Goal: Task Accomplishment & Management: Complete application form

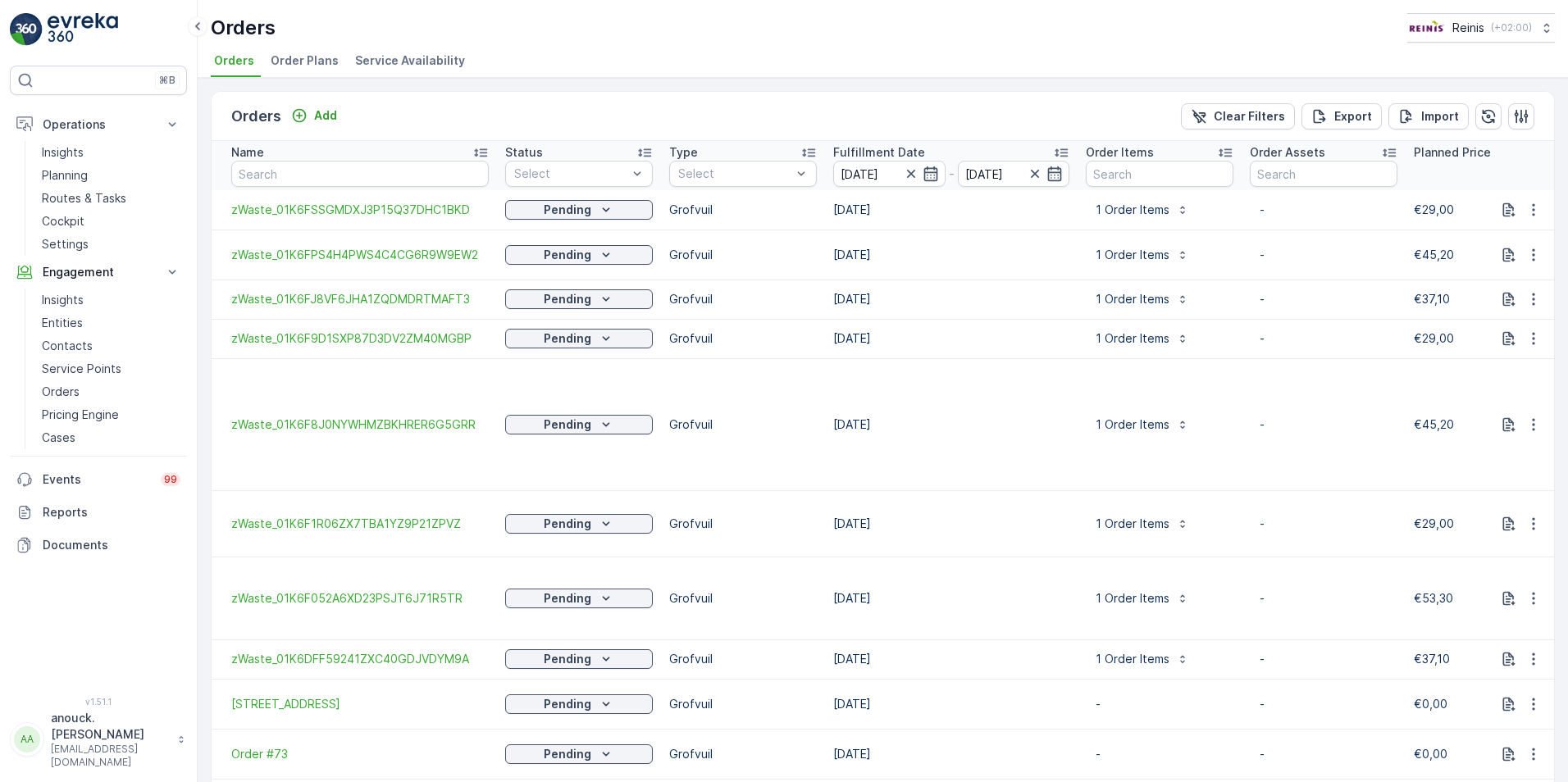
scroll to position [1674, 0]
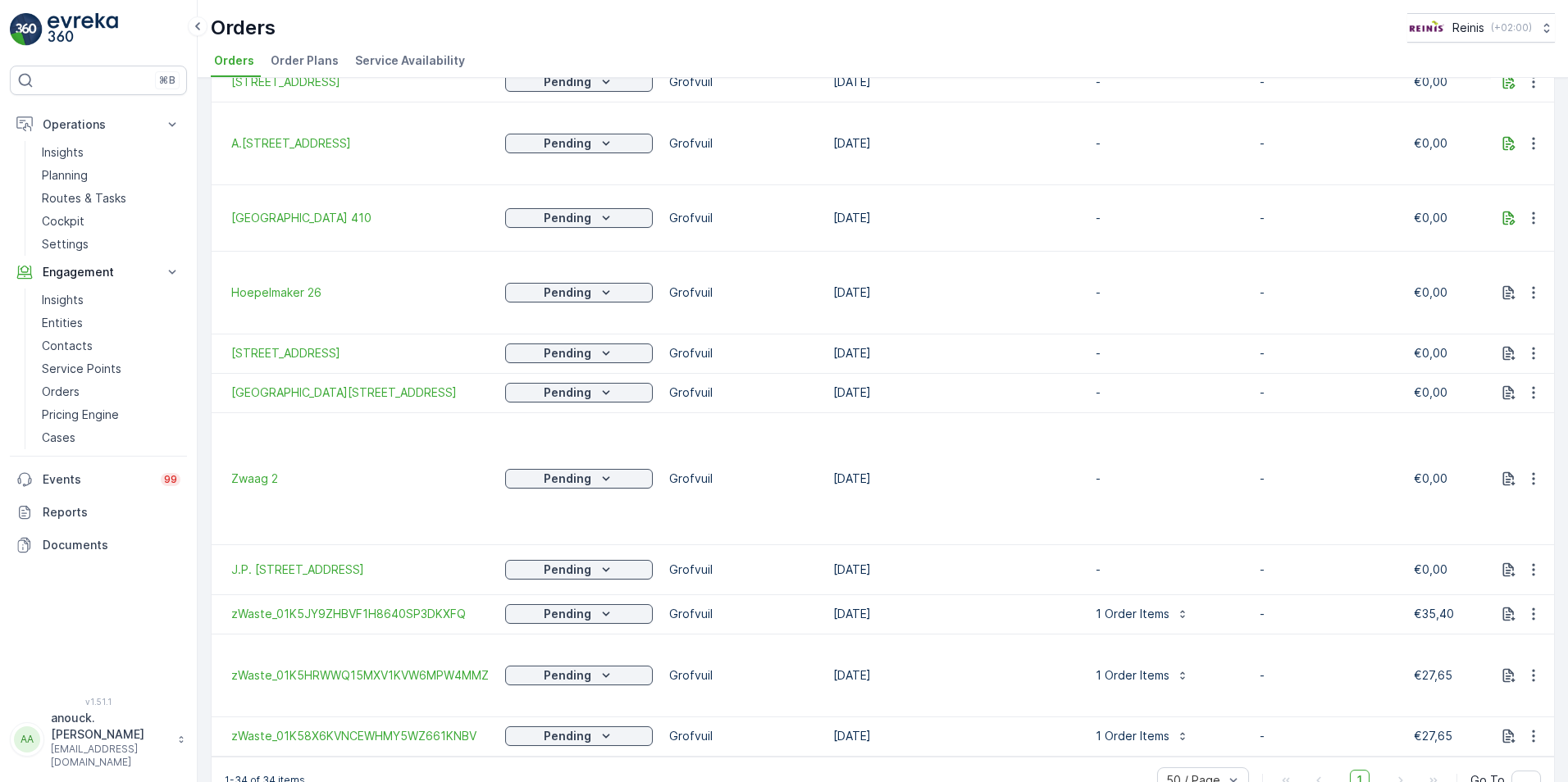
click at [600, 35] on div "Orders Reinis ( +02:00 )" at bounding box center [883, 28] width 1344 height 30
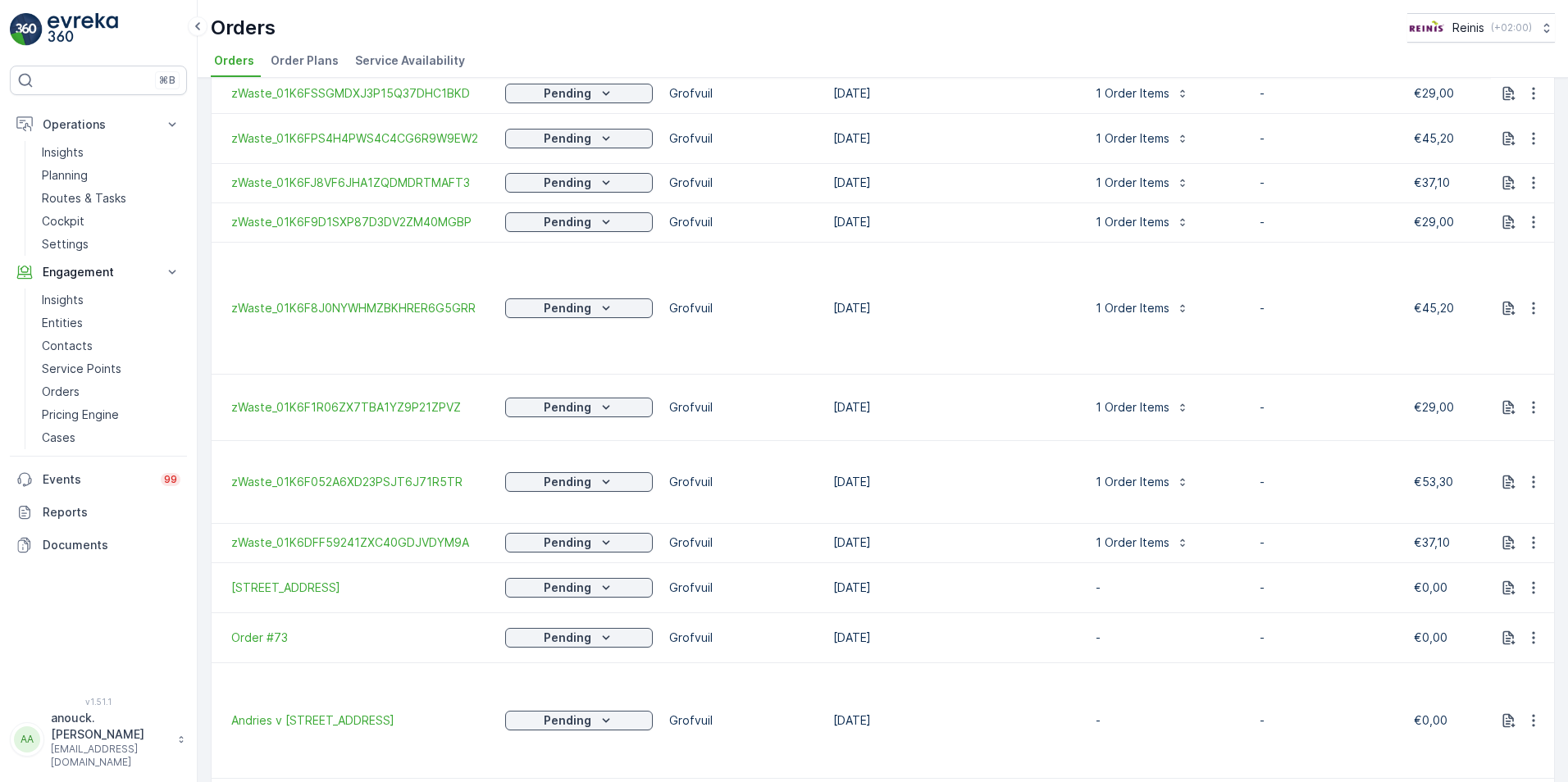
scroll to position [0, 0]
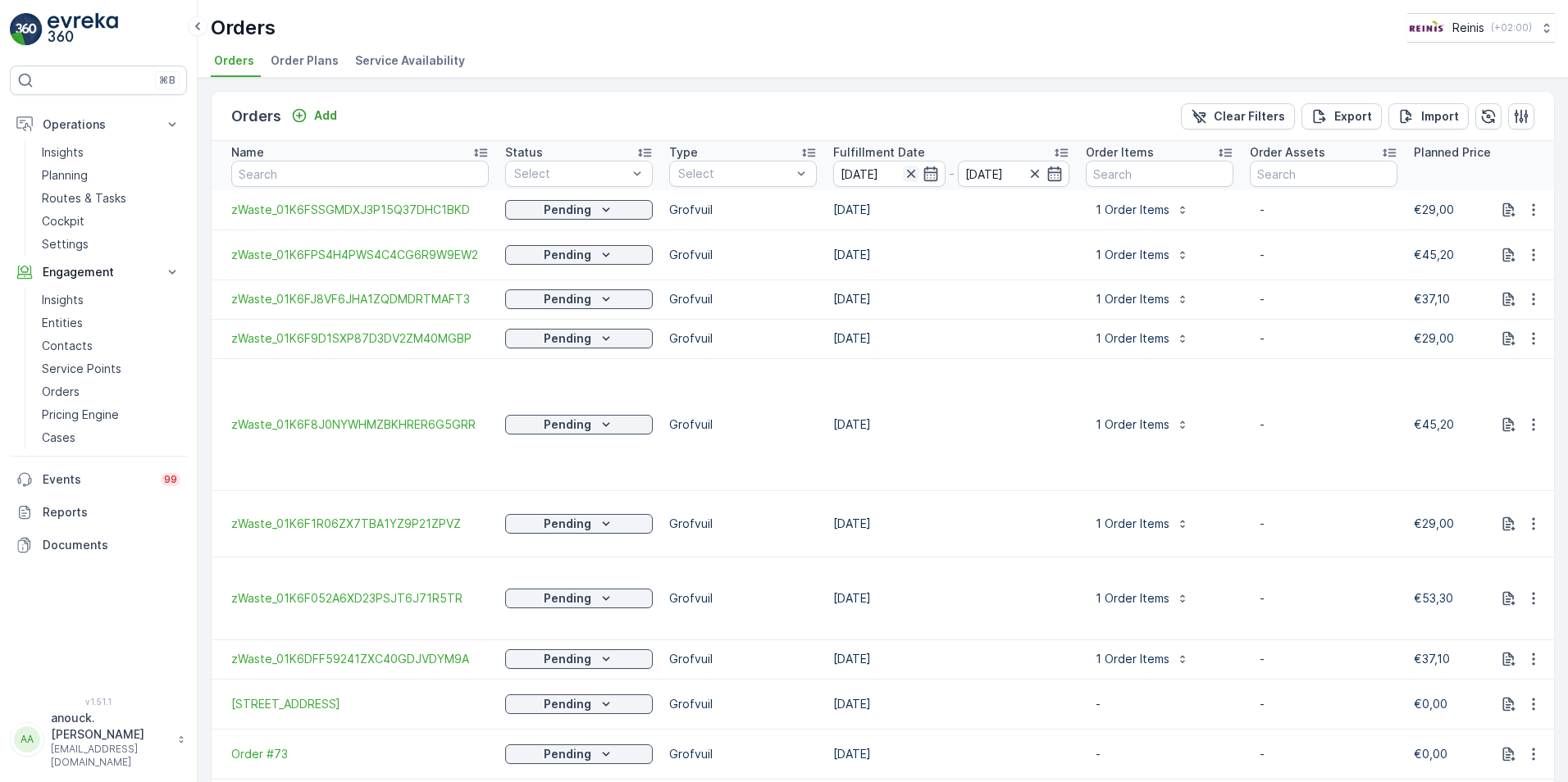
click at [912, 177] on icon "button" at bounding box center [910, 174] width 8 height 8
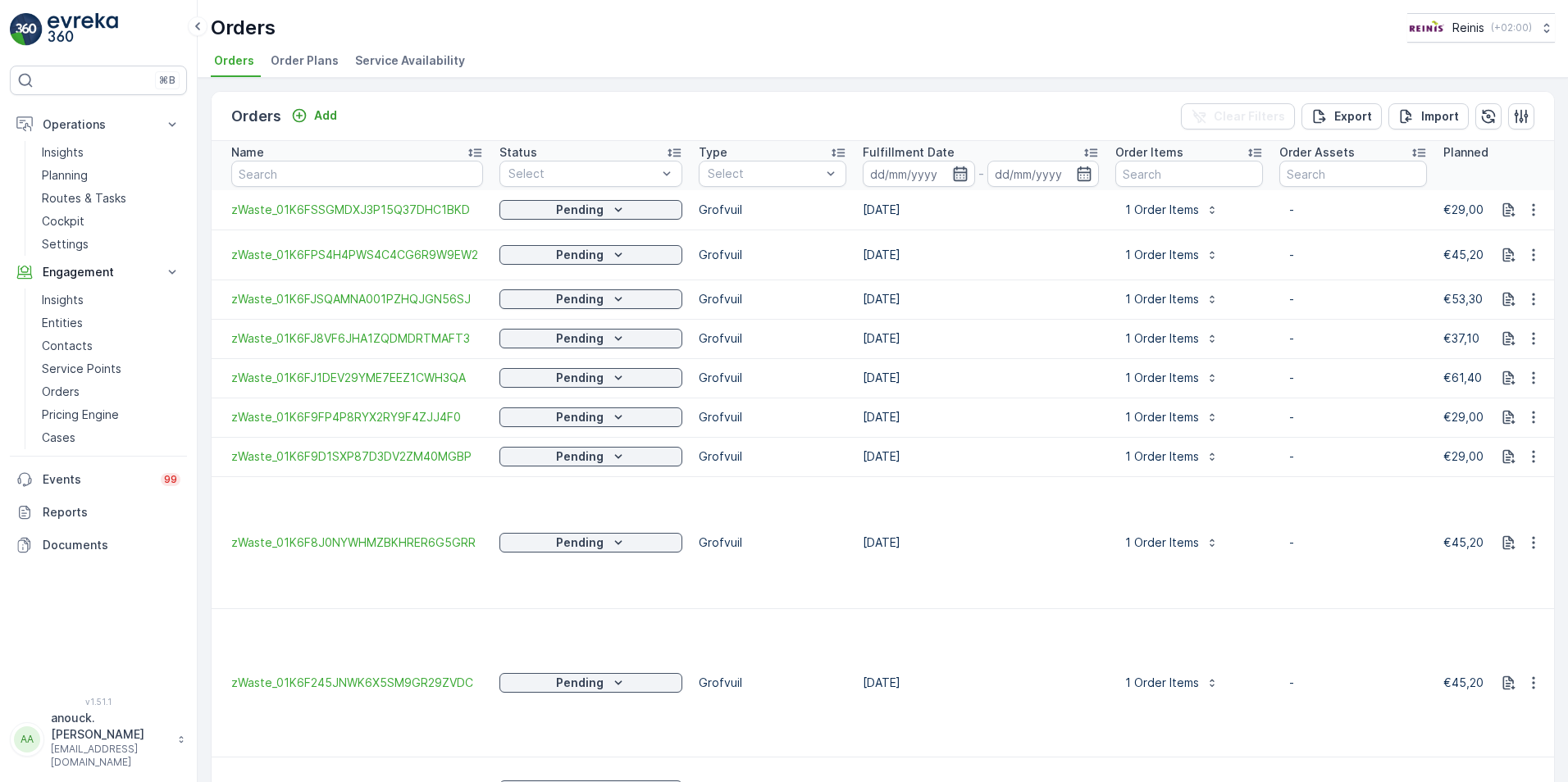
click at [953, 172] on icon "button" at bounding box center [960, 174] width 14 height 15
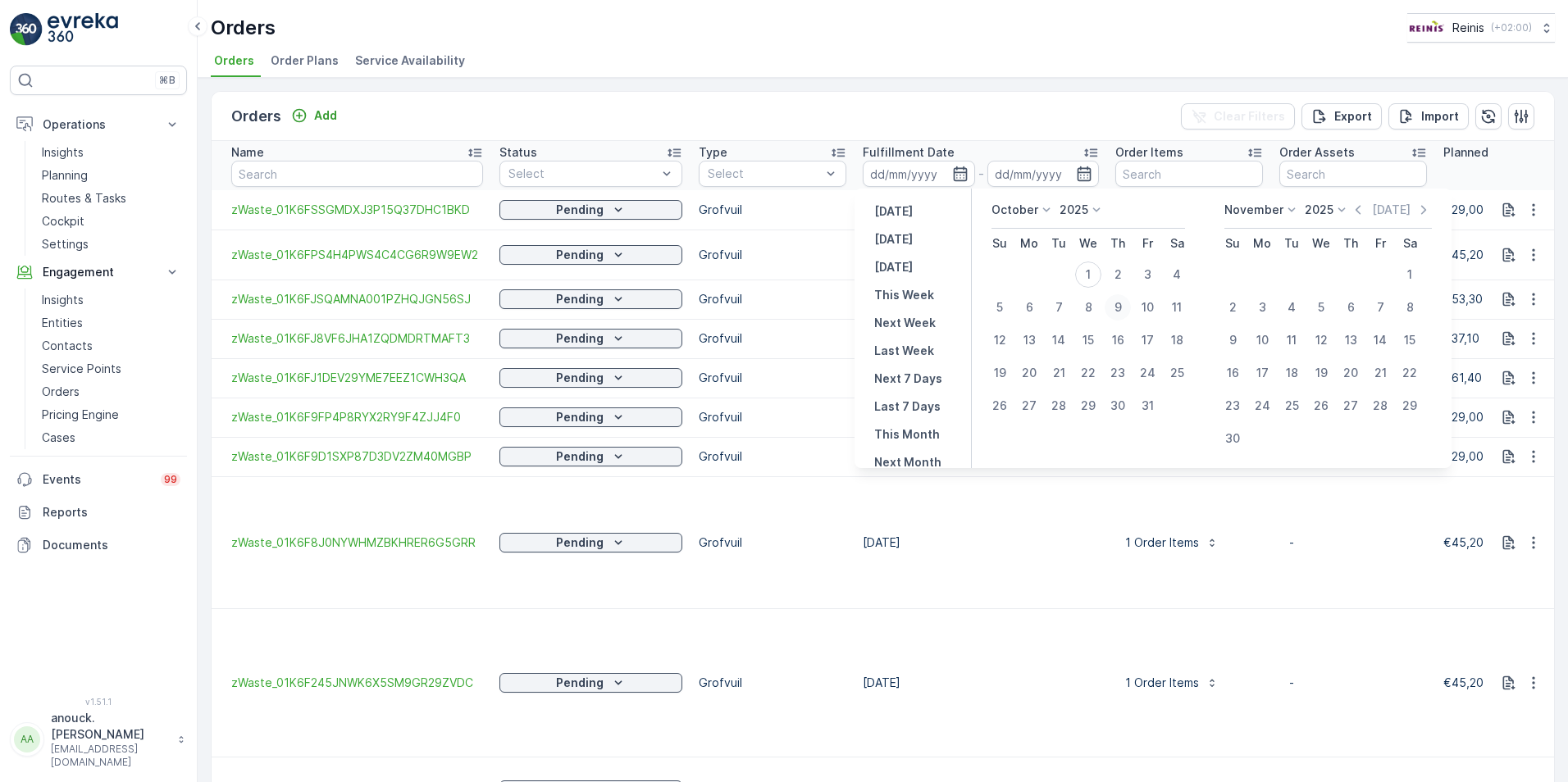
click at [1115, 307] on div "9" at bounding box center [1118, 307] width 26 height 26
type input "[DATE]"
click at [1115, 307] on div "9" at bounding box center [1118, 307] width 26 height 26
type input "[DATE]"
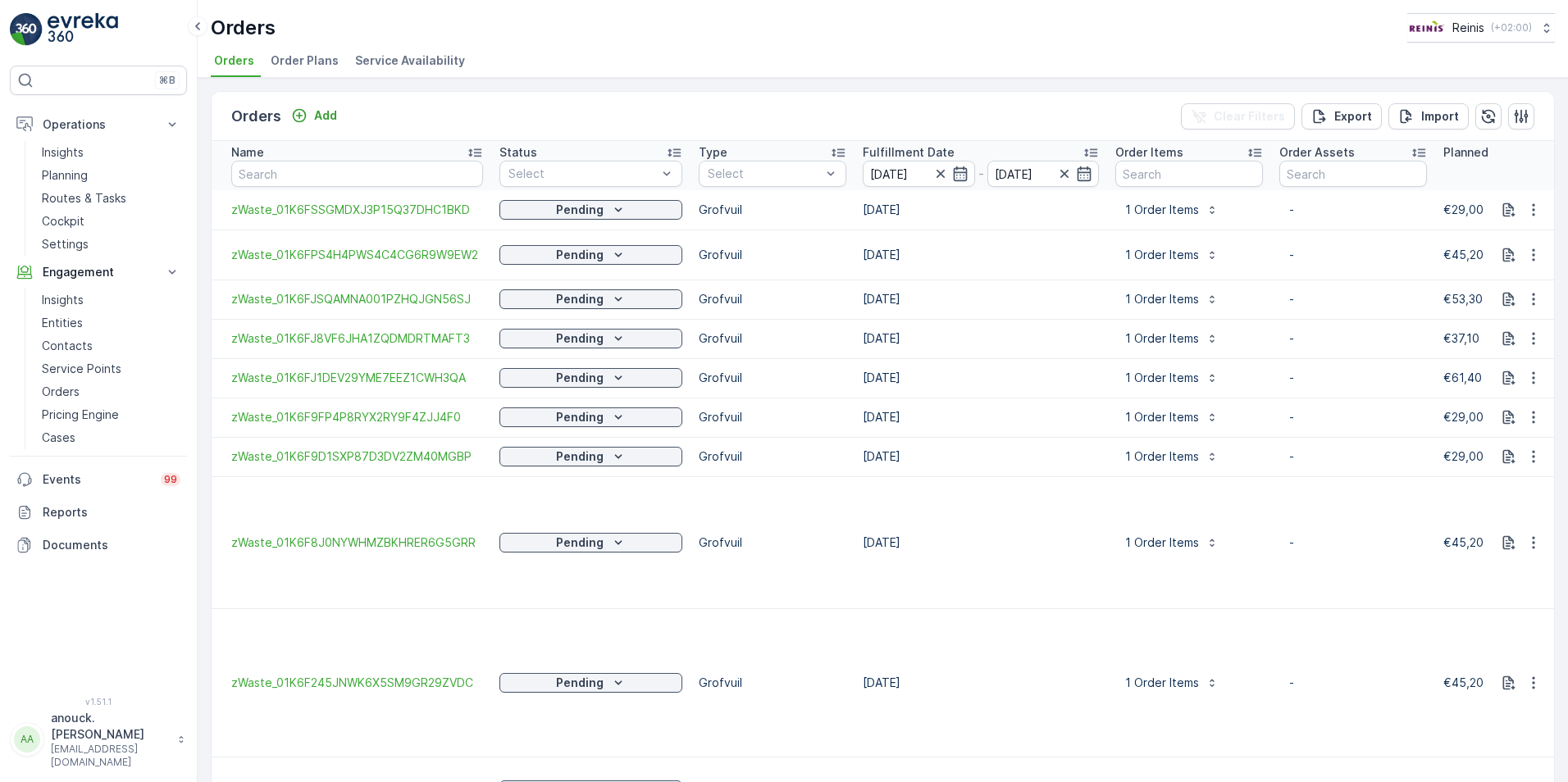
click at [1072, 129] on div "Orders Add Clear Filters Export Import" at bounding box center [883, 116] width 1342 height 49
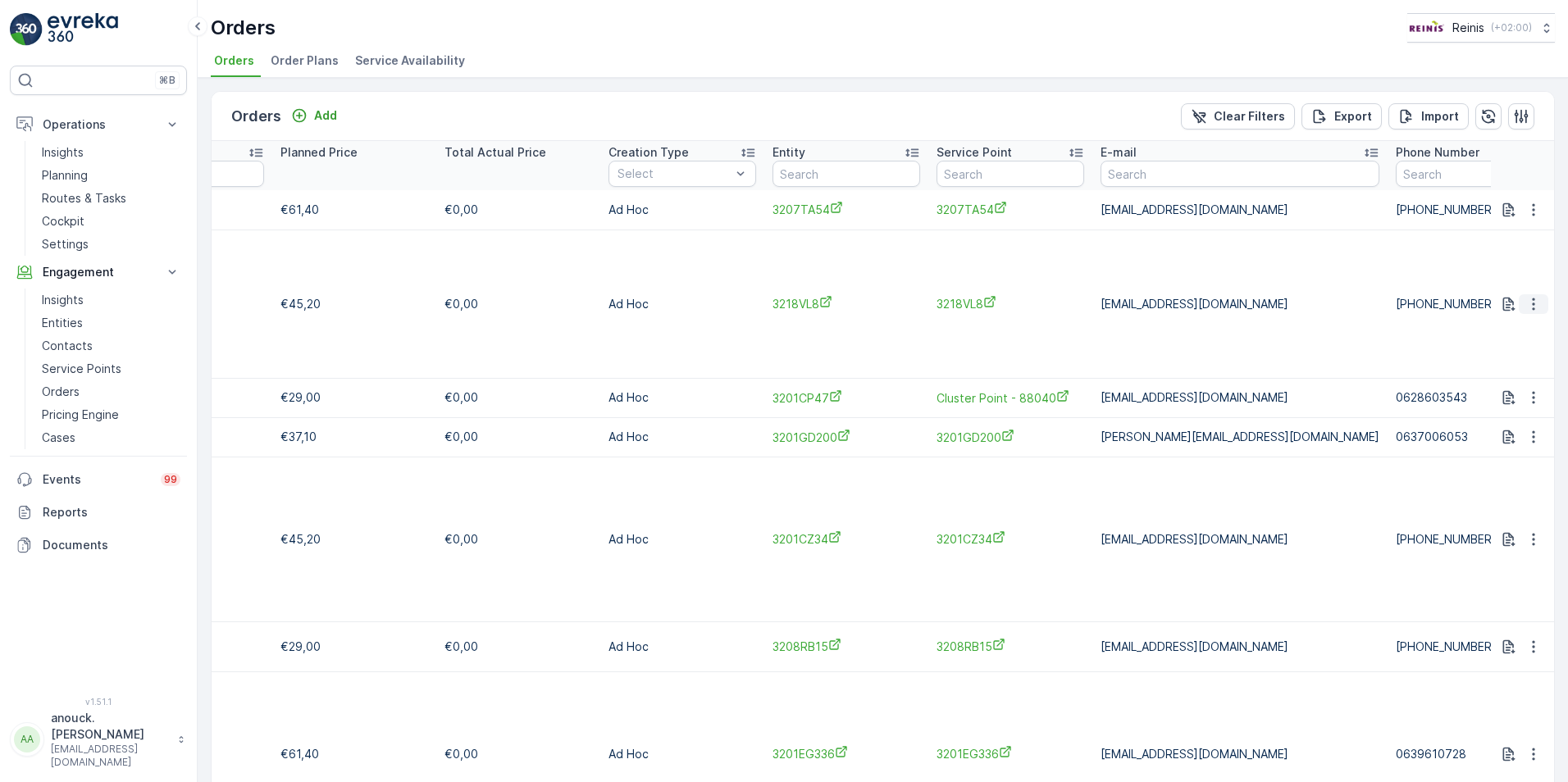
click at [1533, 302] on icon "button" at bounding box center [1534, 304] width 17 height 17
click at [1527, 320] on span "See more details" at bounding box center [1509, 321] width 93 height 17
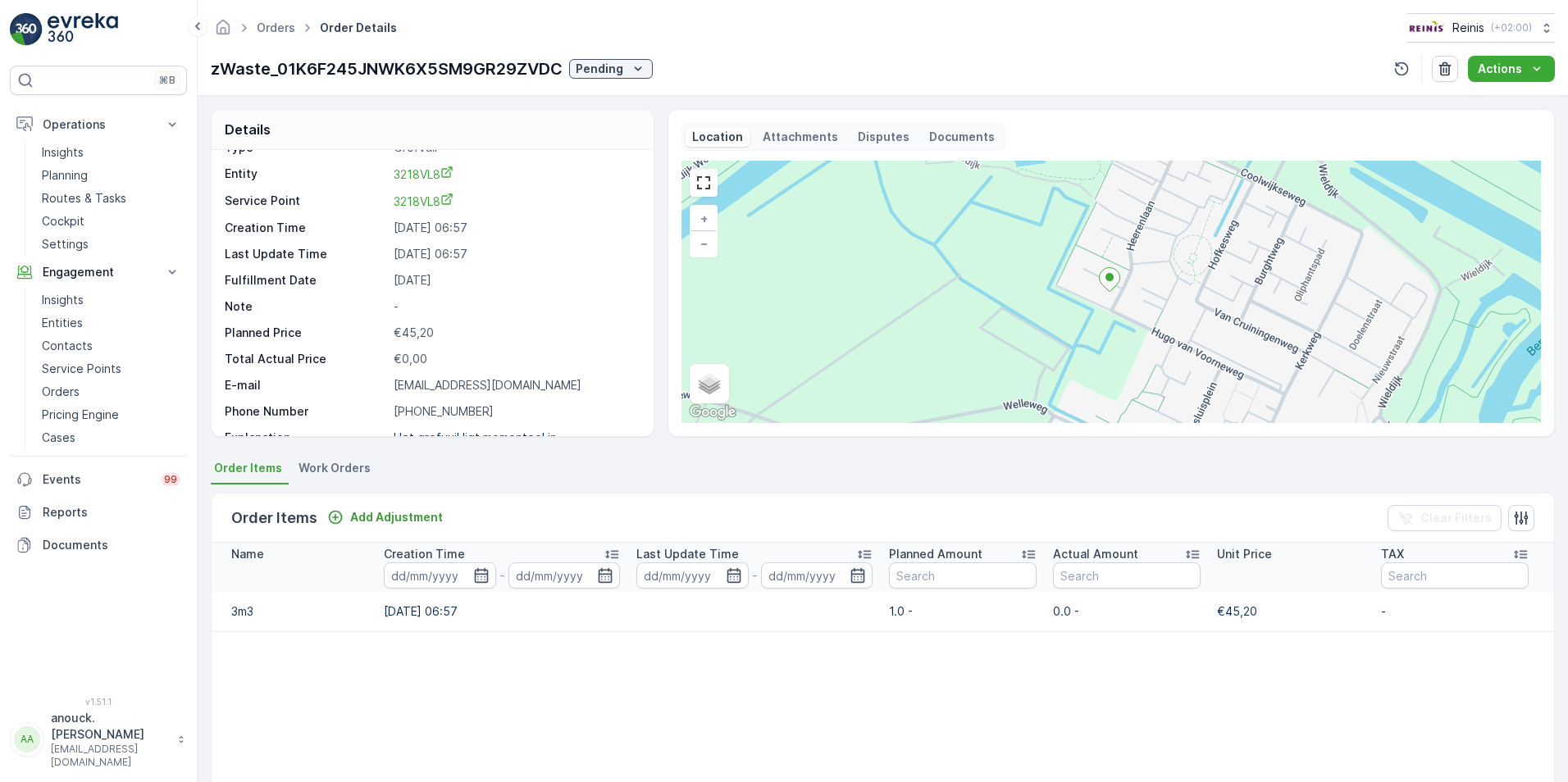
scroll to position [25, 0]
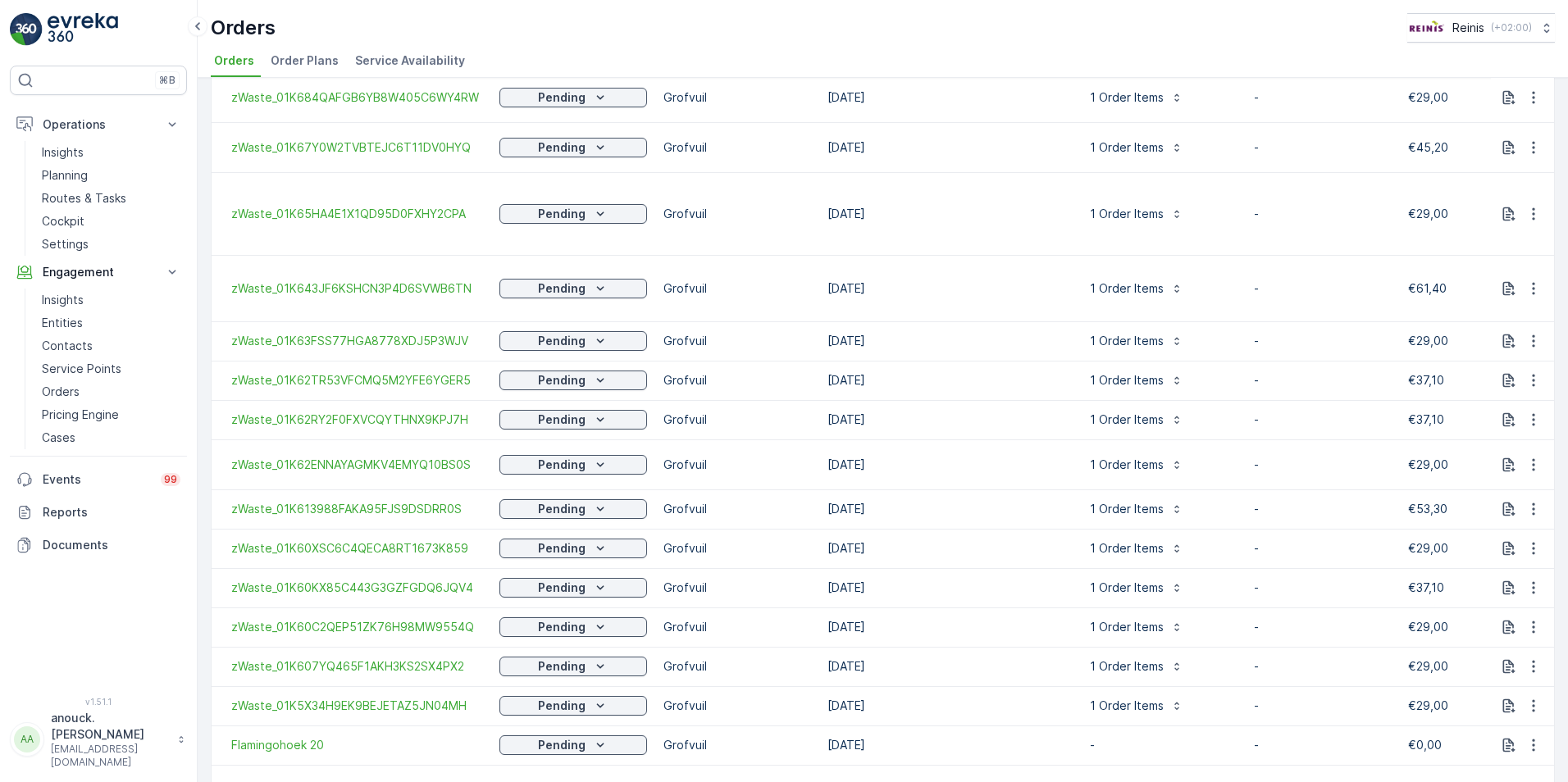
scroll to position [1487, 0]
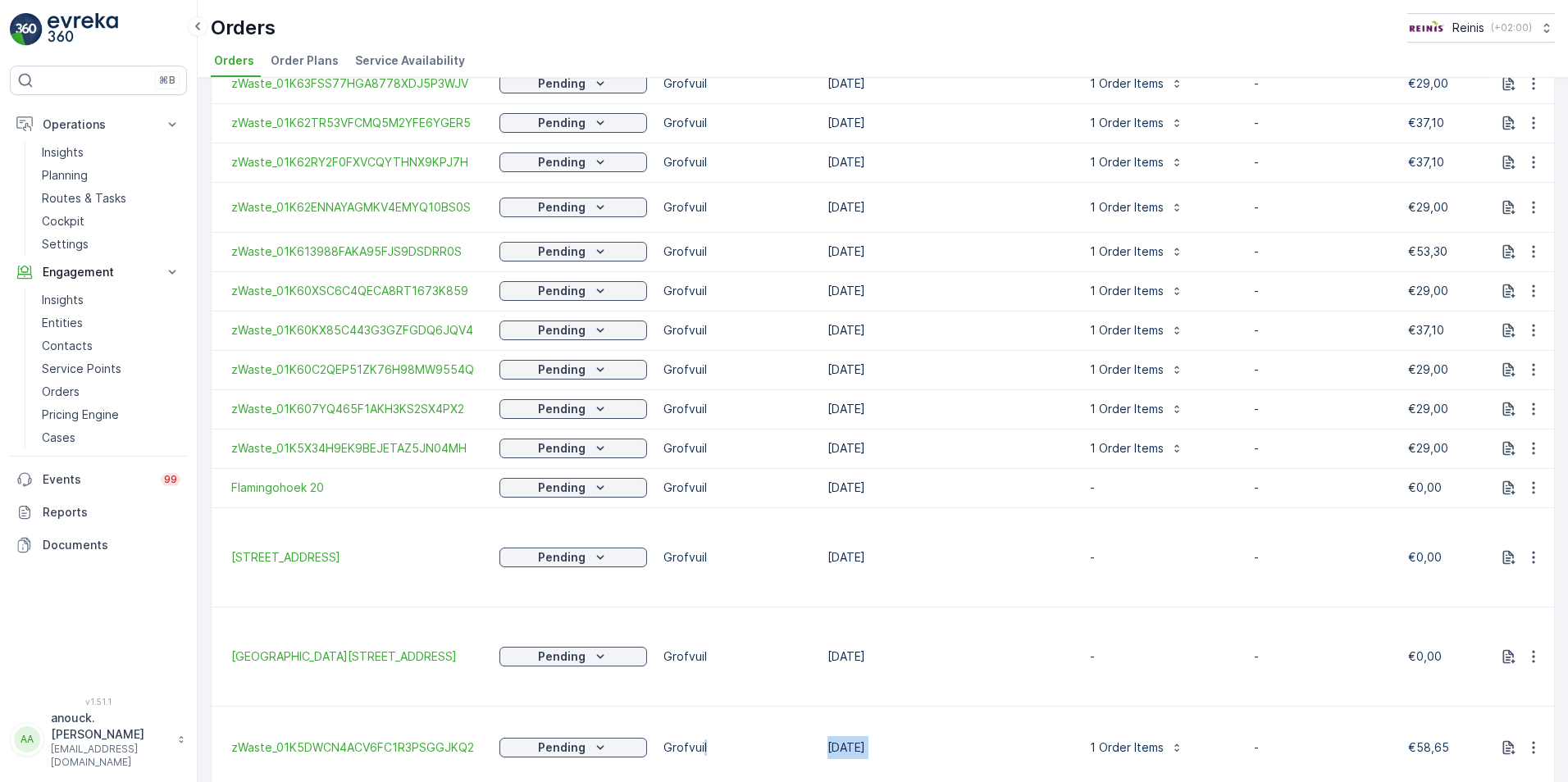
drag, startPoint x: 701, startPoint y: 709, endPoint x: 1073, endPoint y: 713, distance: 372.0
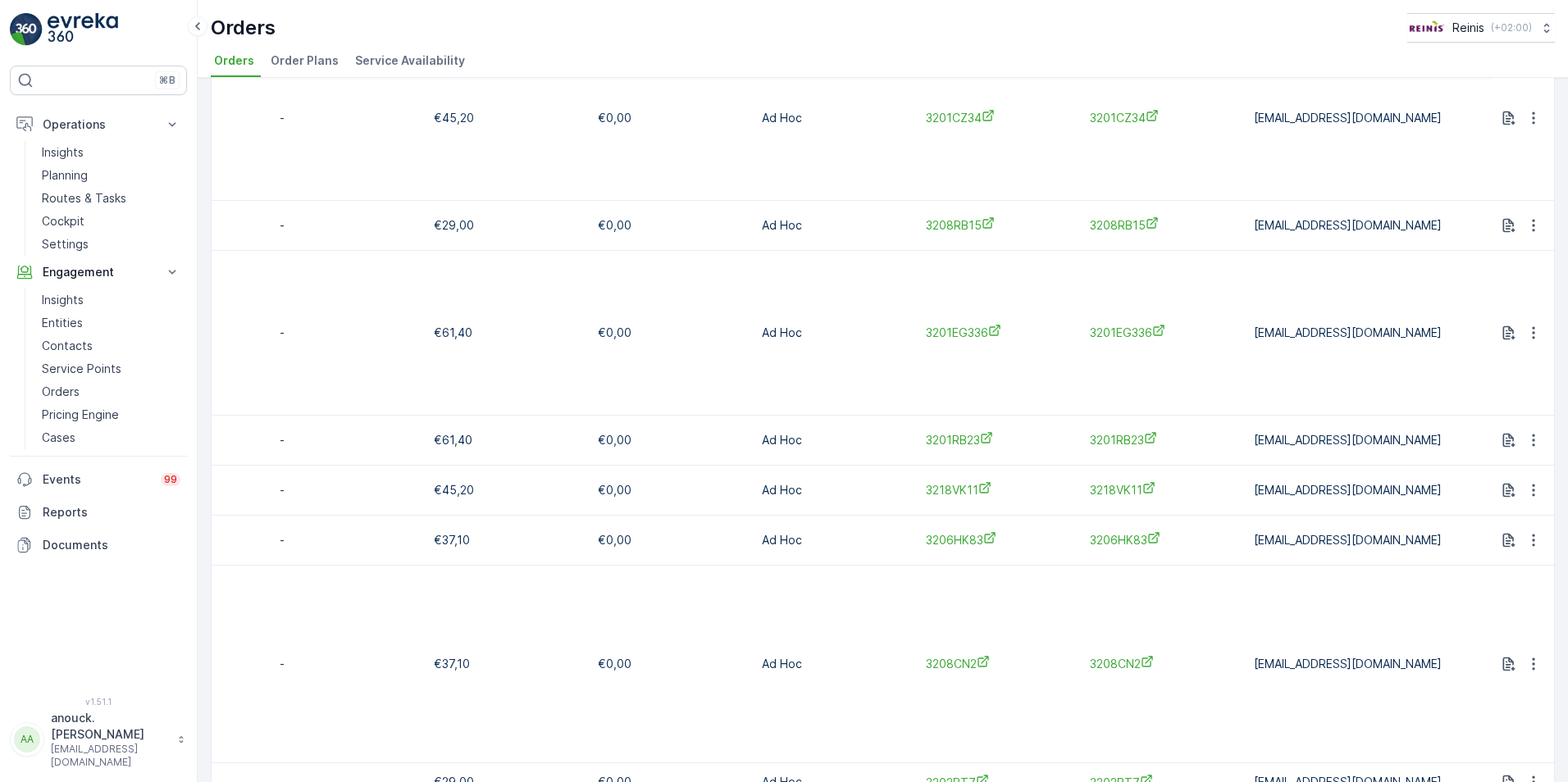
scroll to position [0, 0]
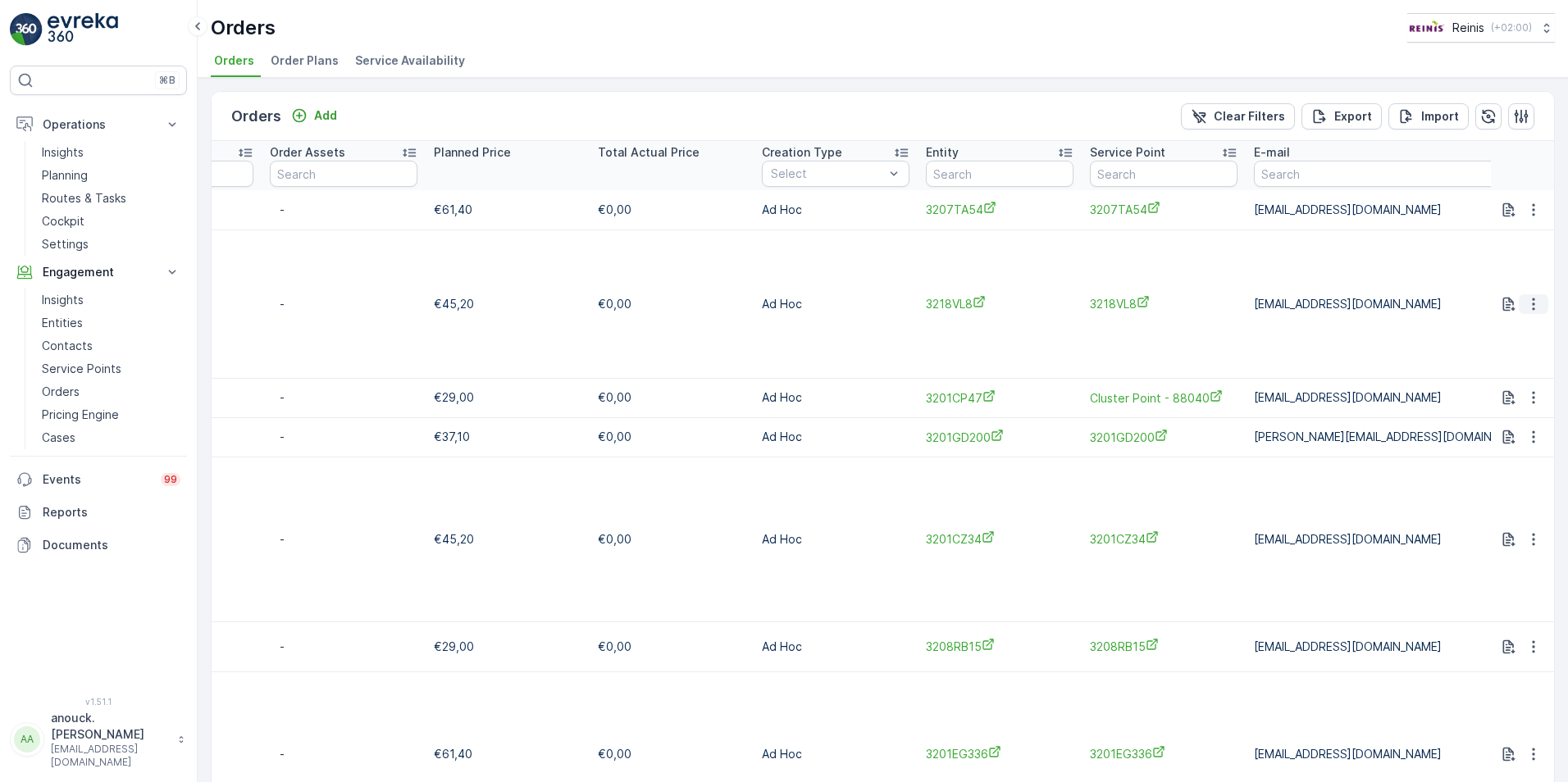
click at [1532, 298] on icon "button" at bounding box center [1533, 303] width 3 height 12
click at [1504, 449] on span "Delete Order" at bounding box center [1499, 443] width 73 height 17
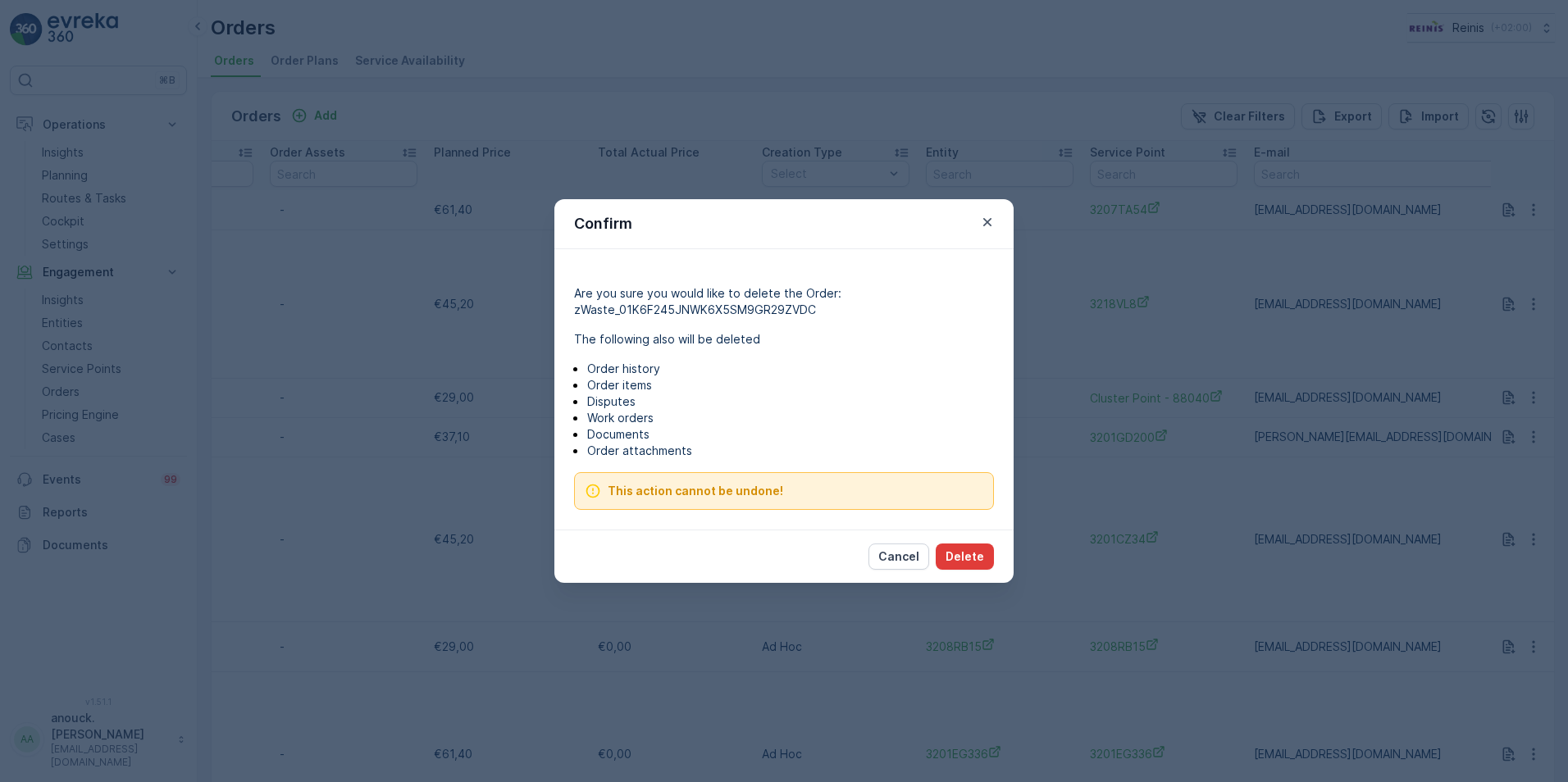
click at [962, 562] on p "Delete" at bounding box center [965, 556] width 39 height 17
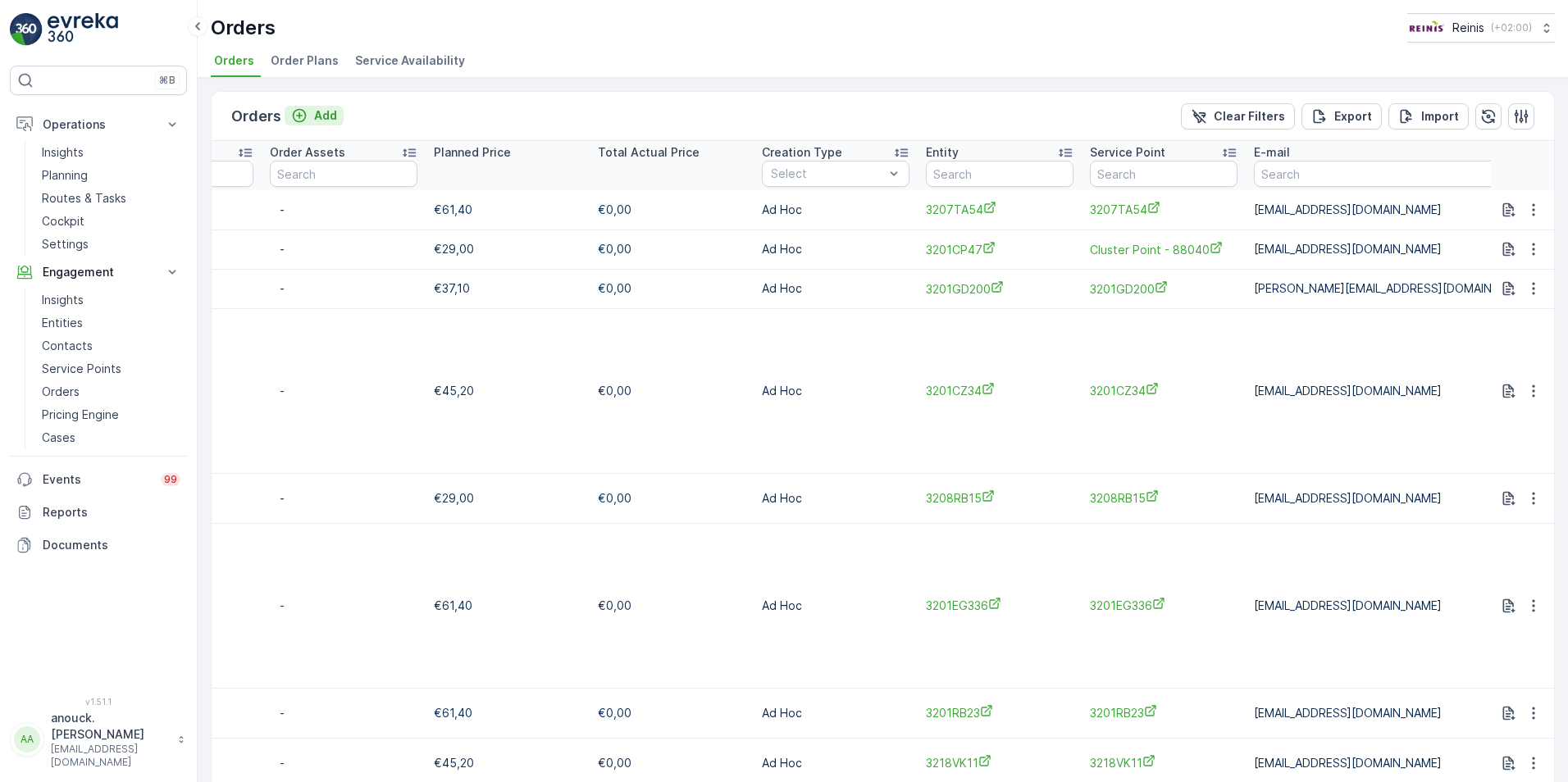
click at [307, 111] on div "Add" at bounding box center [314, 116] width 46 height 17
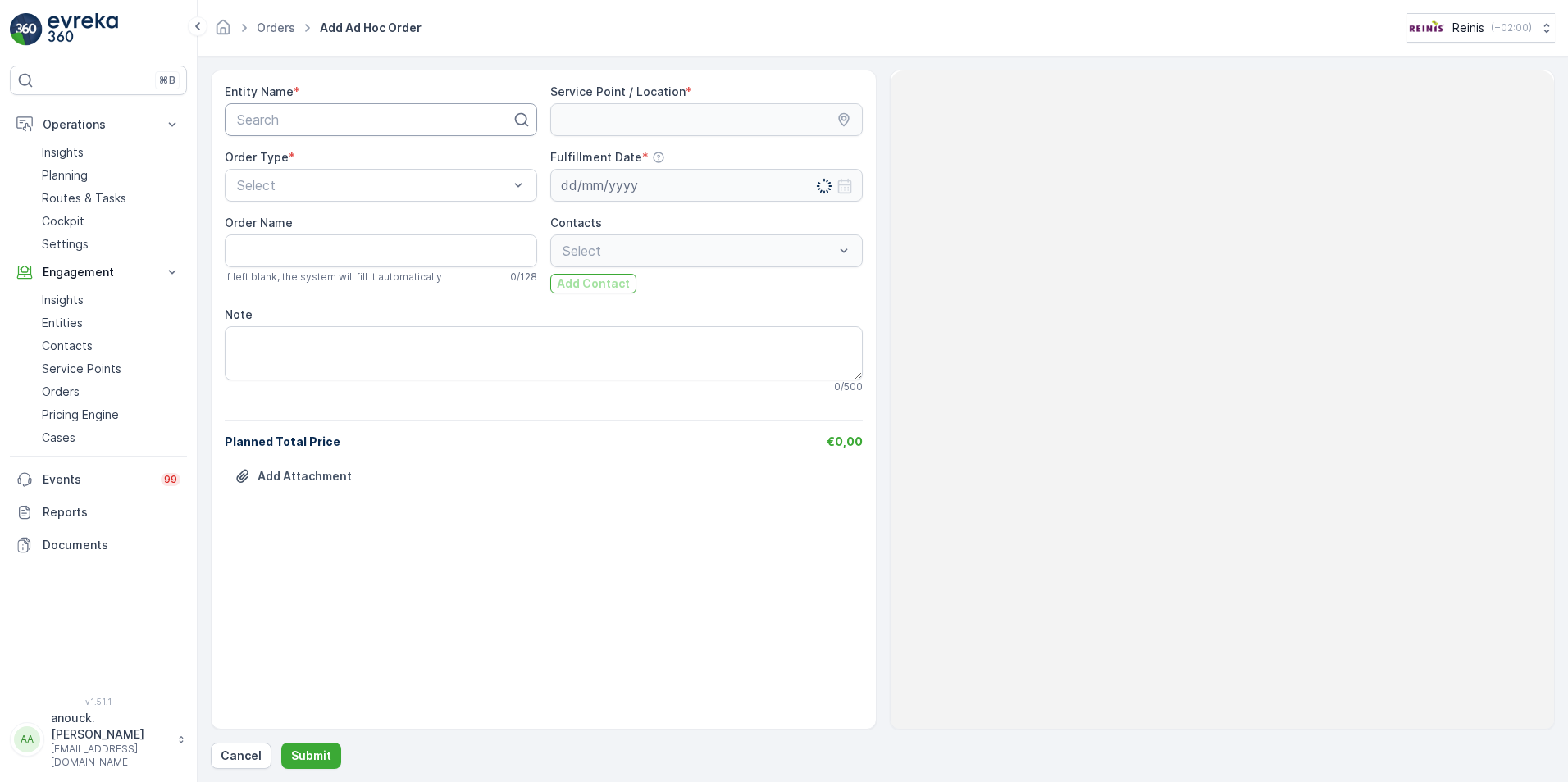
click at [341, 127] on div at bounding box center [374, 120] width 278 height 15
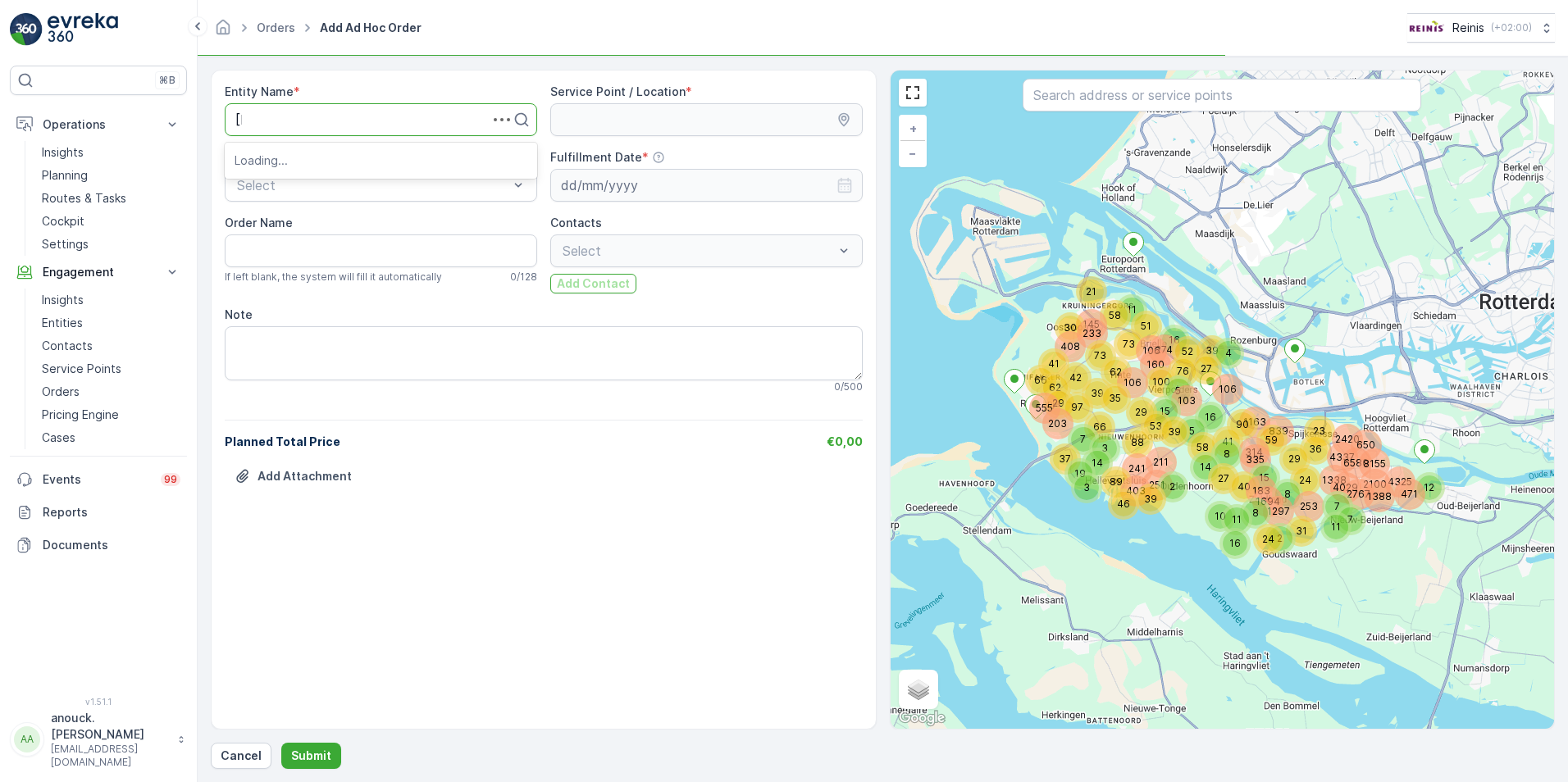
type input "j"
click at [50, 144] on div "⌘B Operations Insights Planning Routes & Tasks Cockpit Settings Engagement Insi…" at bounding box center [784, 391] width 1568 height 782
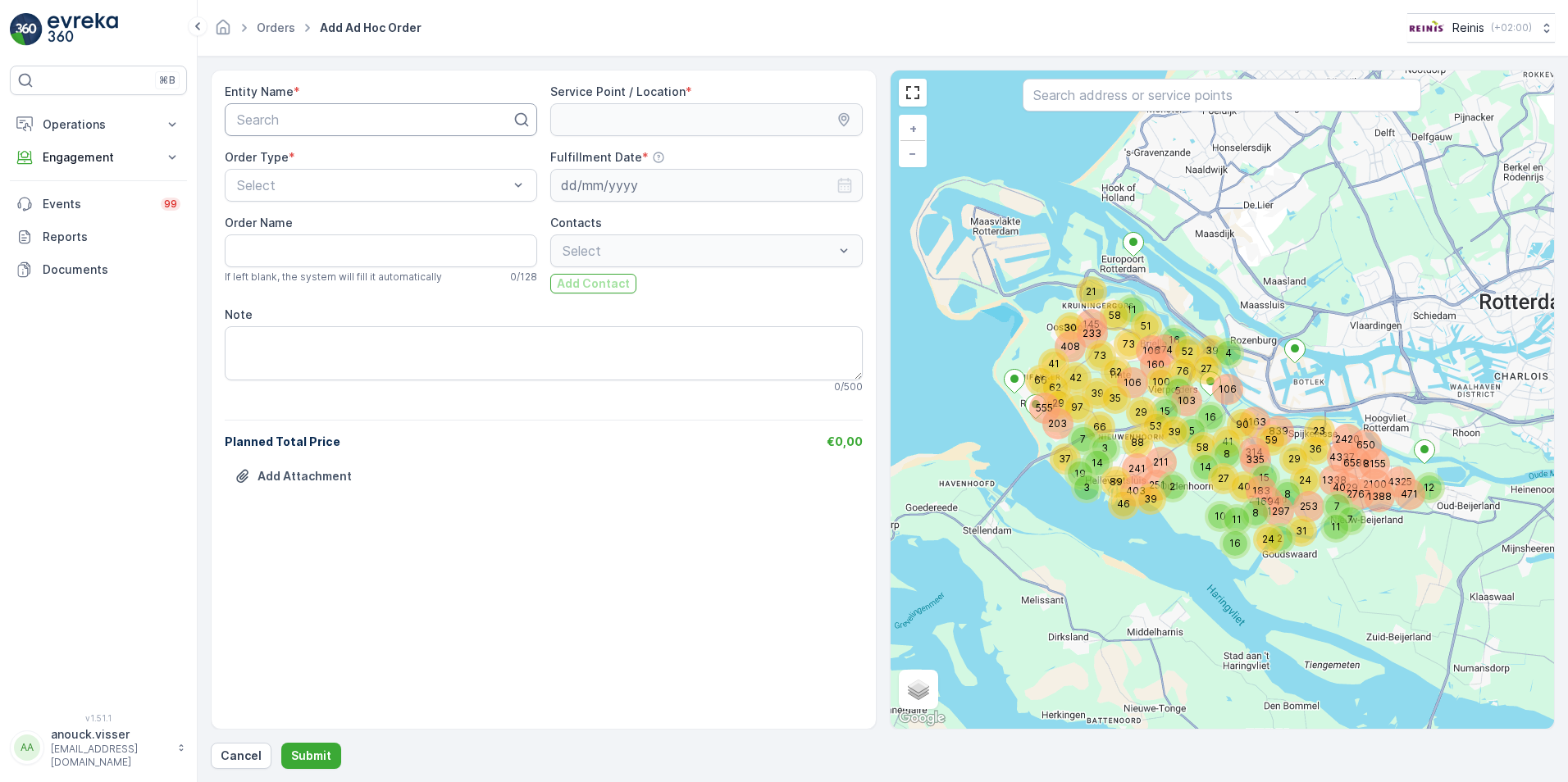
click at [262, 114] on div at bounding box center [374, 120] width 278 height 15
type input "3202ah2"
click at [279, 156] on span "3202AH2" at bounding box center [263, 160] width 57 height 15
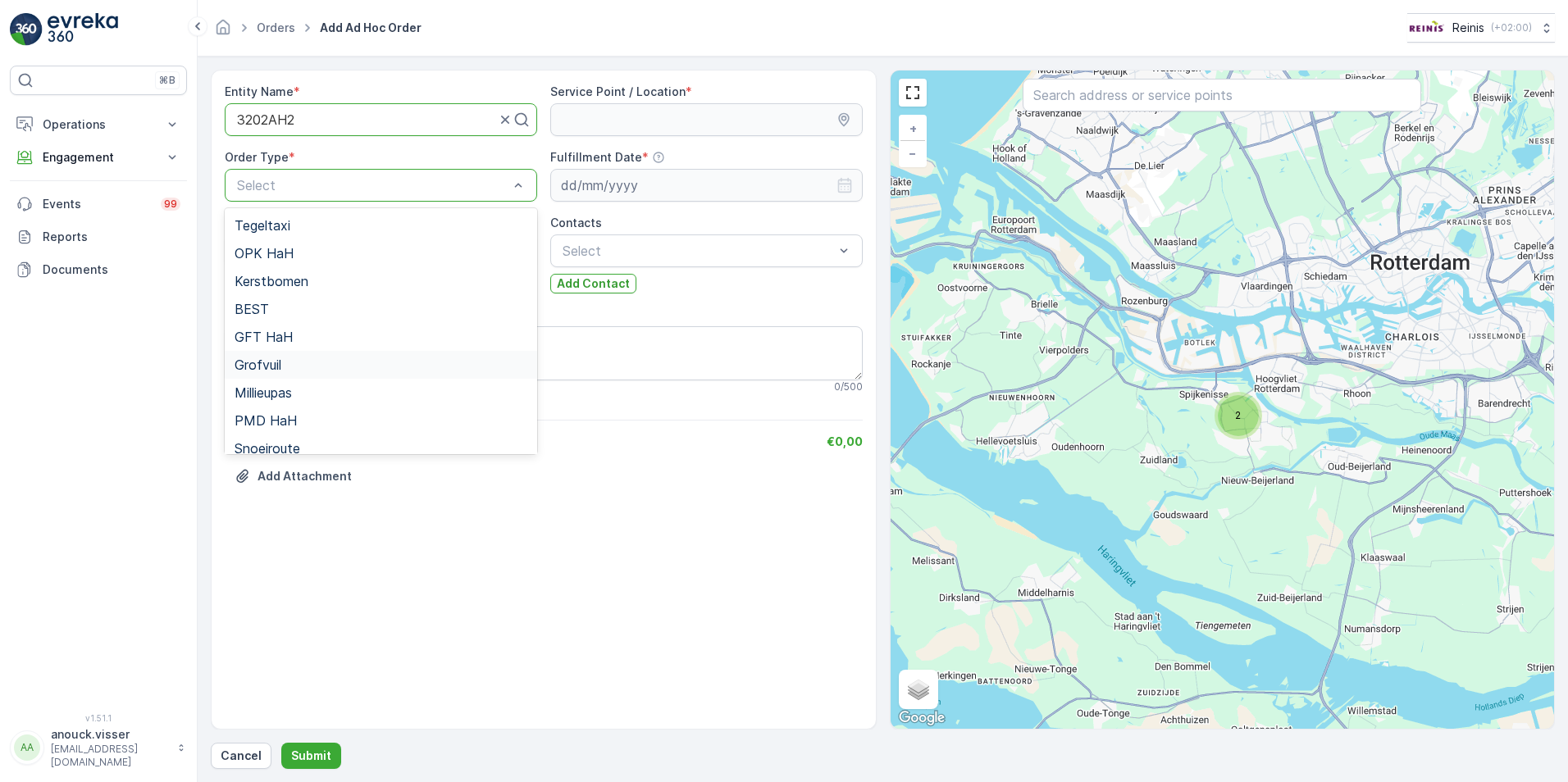
click at [301, 358] on div "Grofvuil" at bounding box center [381, 365] width 293 height 15
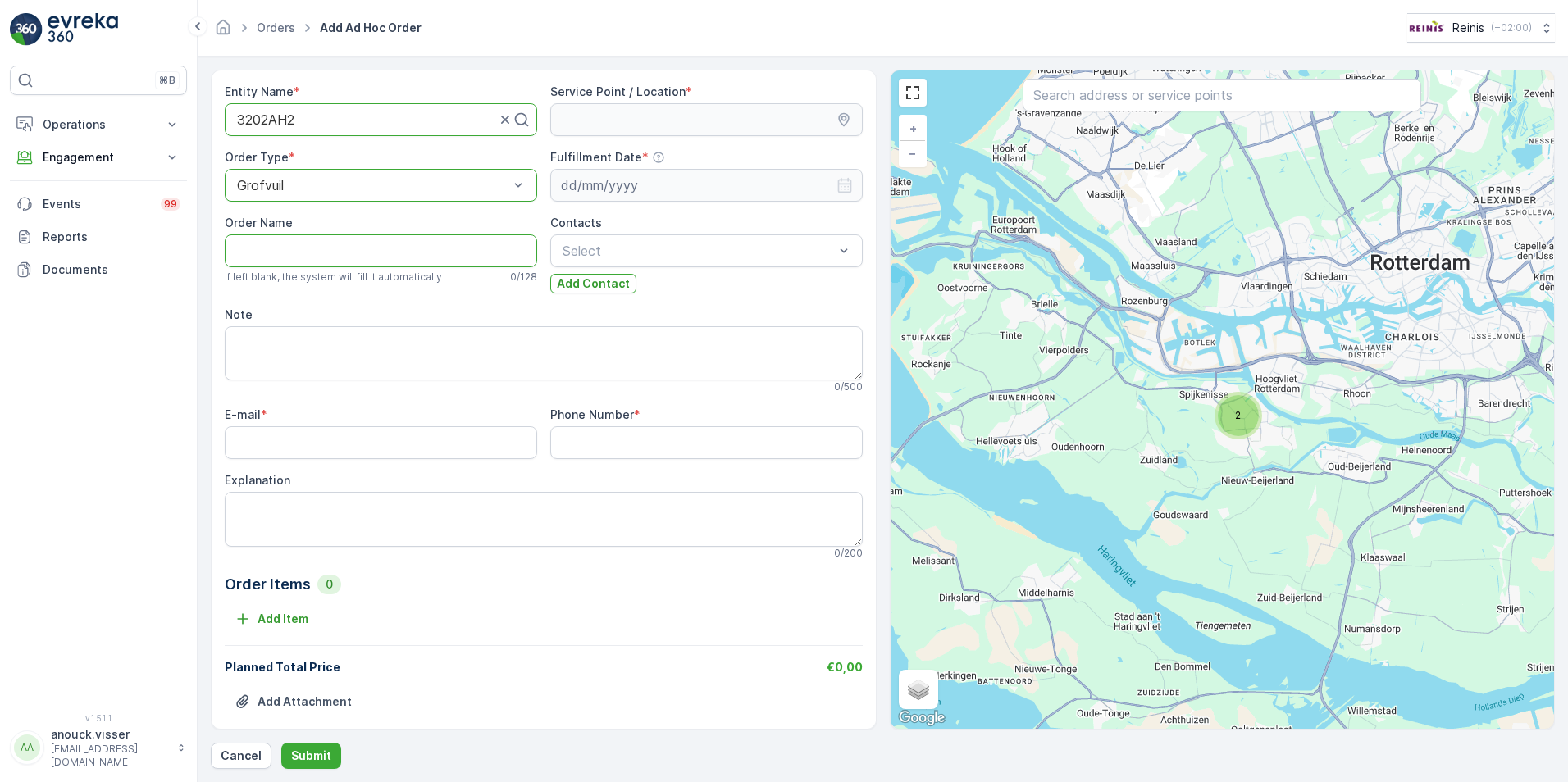
click at [414, 249] on Name "Order Name" at bounding box center [381, 250] width 312 height 32
type Name "Da Costastraat 2"
click at [347, 357] on textarea "Note" at bounding box center [544, 353] width 638 height 55
click at [558, 443] on Number "Phone Number" at bounding box center [706, 442] width 312 height 32
type Number "018128419"
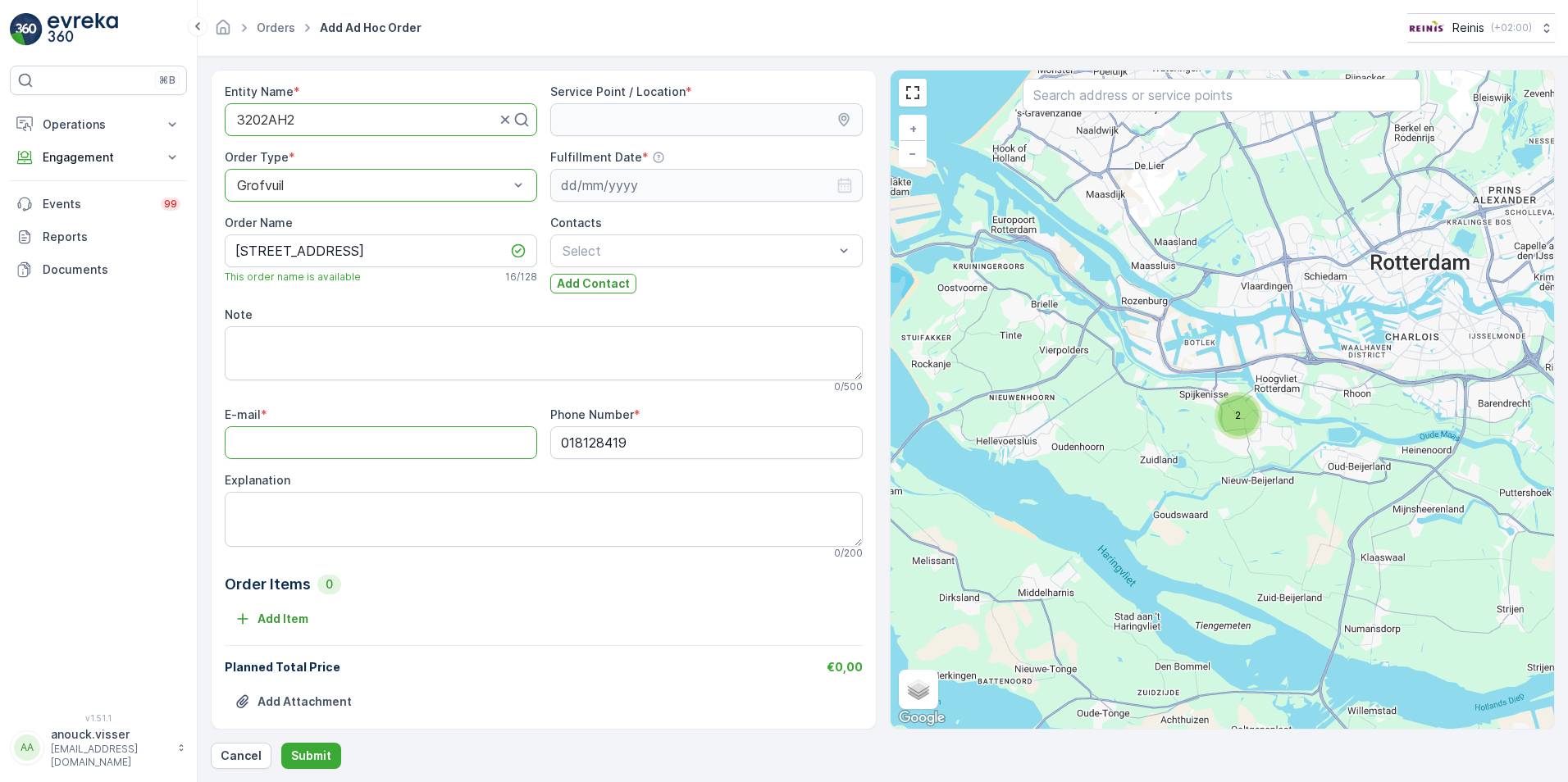
drag, startPoint x: 468, startPoint y: 431, endPoint x: 460, endPoint y: 420, distance: 13.6
click at [467, 429] on input "E-mail" at bounding box center [381, 442] width 312 height 32
type input "[EMAIL_ADDRESS][DOMAIN_NAME]"
click at [658, 244] on div at bounding box center [698, 250] width 275 height 15
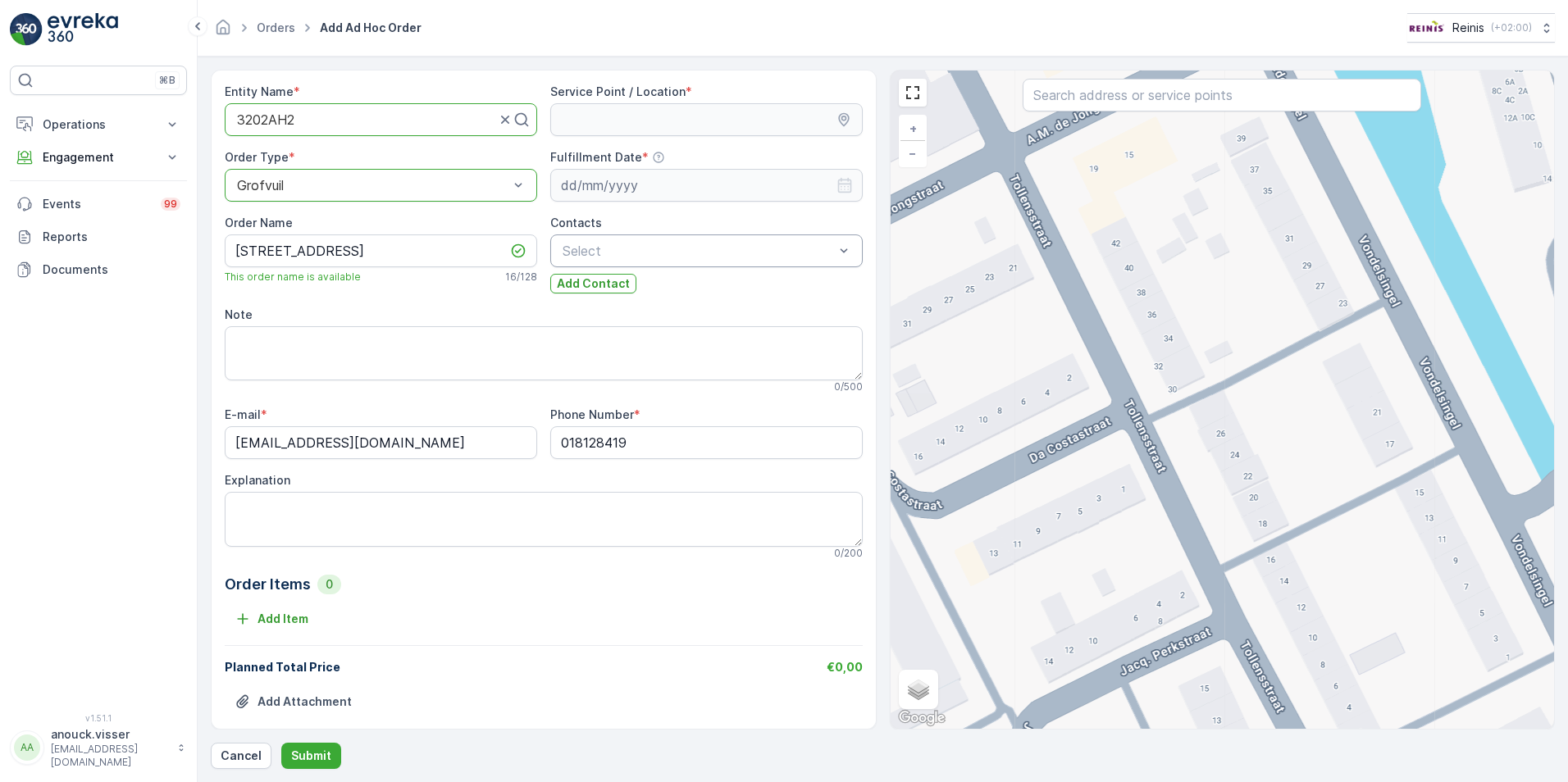
drag, startPoint x: 962, startPoint y: 323, endPoint x: 1273, endPoint y: 402, distance: 320.9
click at [1273, 402] on div "+ − Satellite Roadmap Terrain Hybrid Leaflet Keyboard shortcuts Map Data Map da…" at bounding box center [1222, 399] width 664 height 658
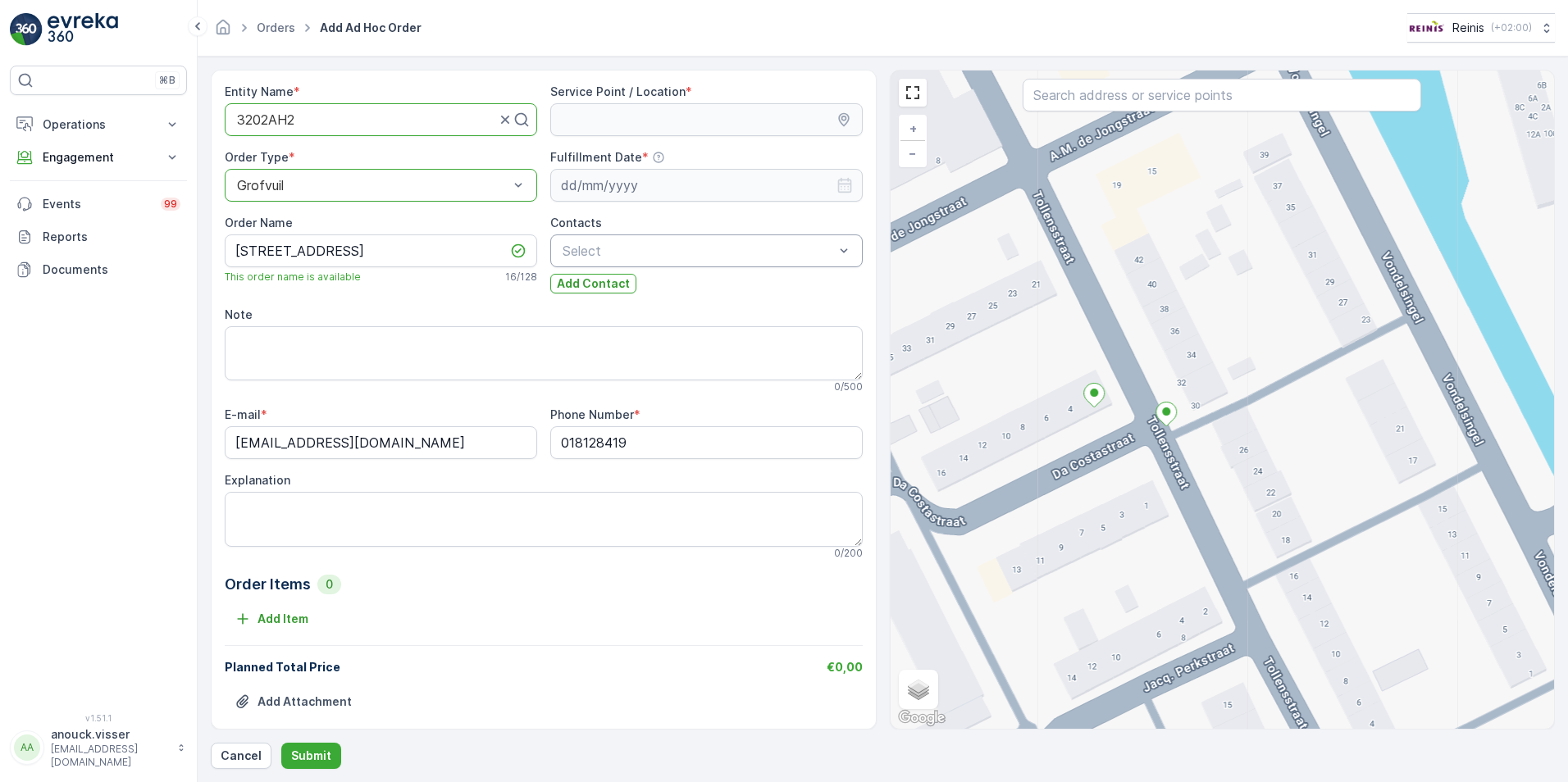
drag, startPoint x: 1115, startPoint y: 419, endPoint x: 1138, endPoint y: 436, distance: 28.6
click at [1138, 436] on div "+ − Satellite Roadmap Terrain Hybrid Leaflet Keyboard shortcuts Map Data Map da…" at bounding box center [1222, 399] width 664 height 658
click at [1163, 422] on icon at bounding box center [1166, 415] width 20 height 24
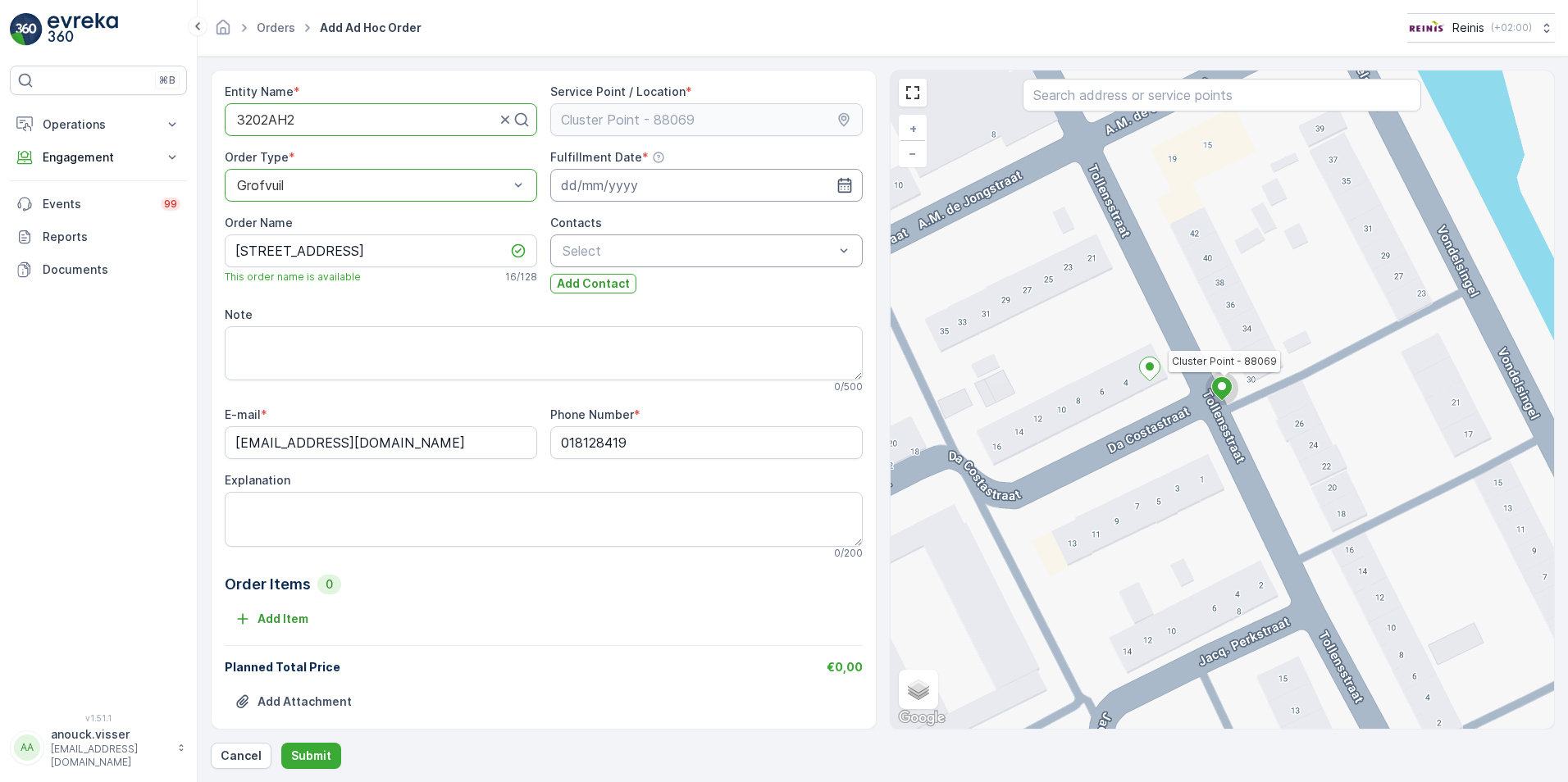
click at [695, 177] on input at bounding box center [706, 185] width 312 height 32
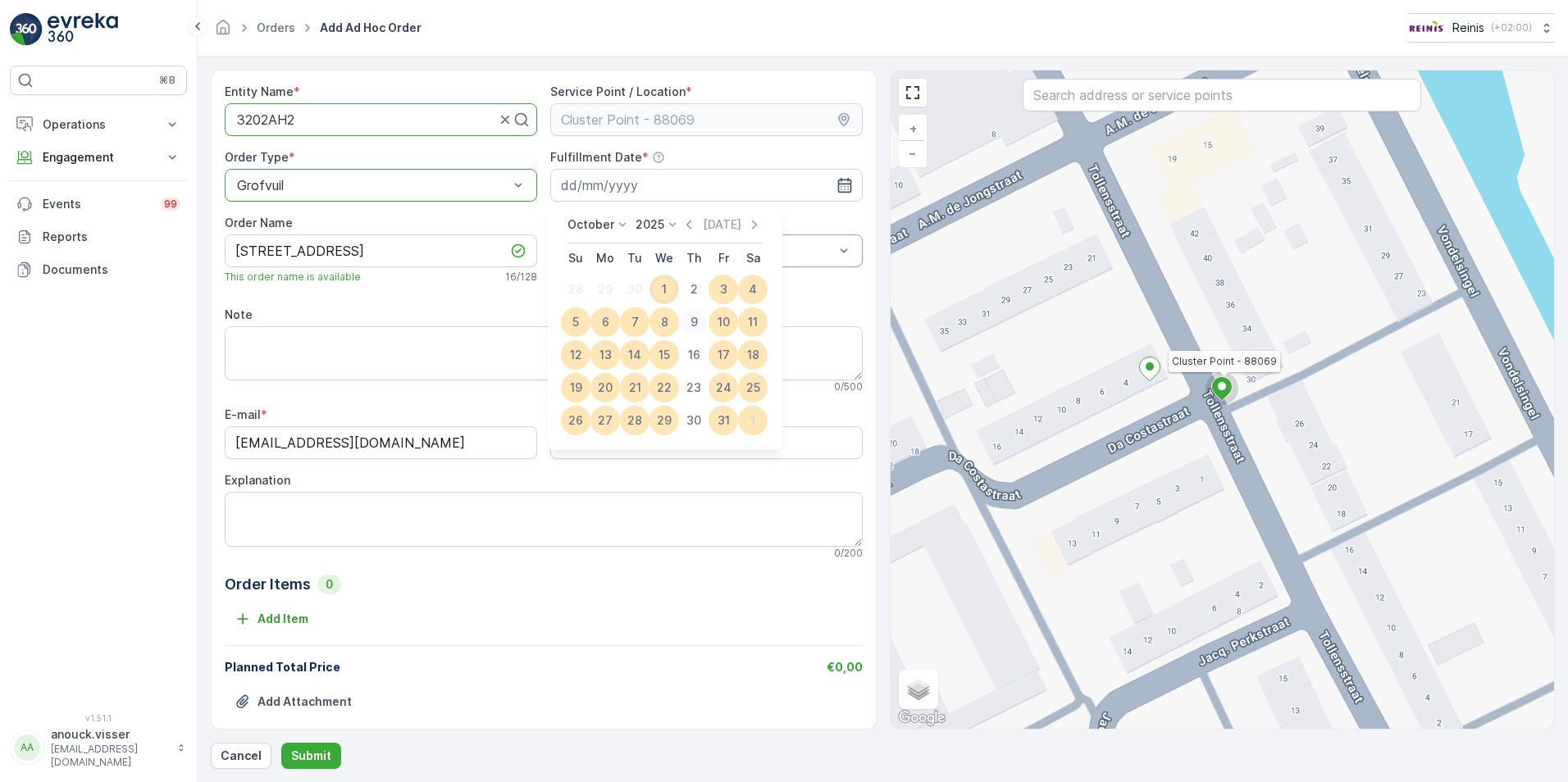
click at [686, 325] on div "9" at bounding box center [693, 322] width 26 height 26
type input "[DATE]"
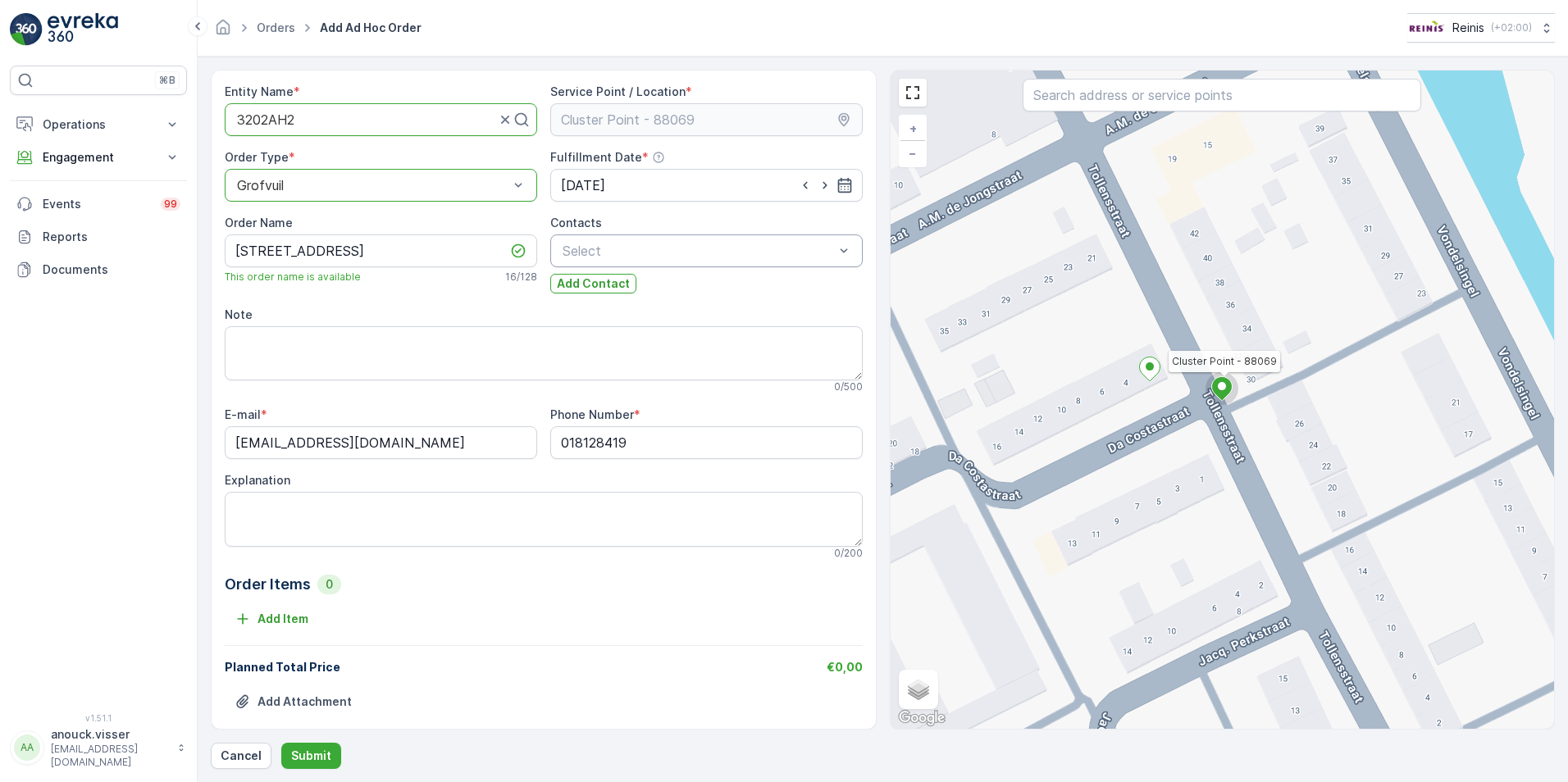
scroll to position [18, 0]
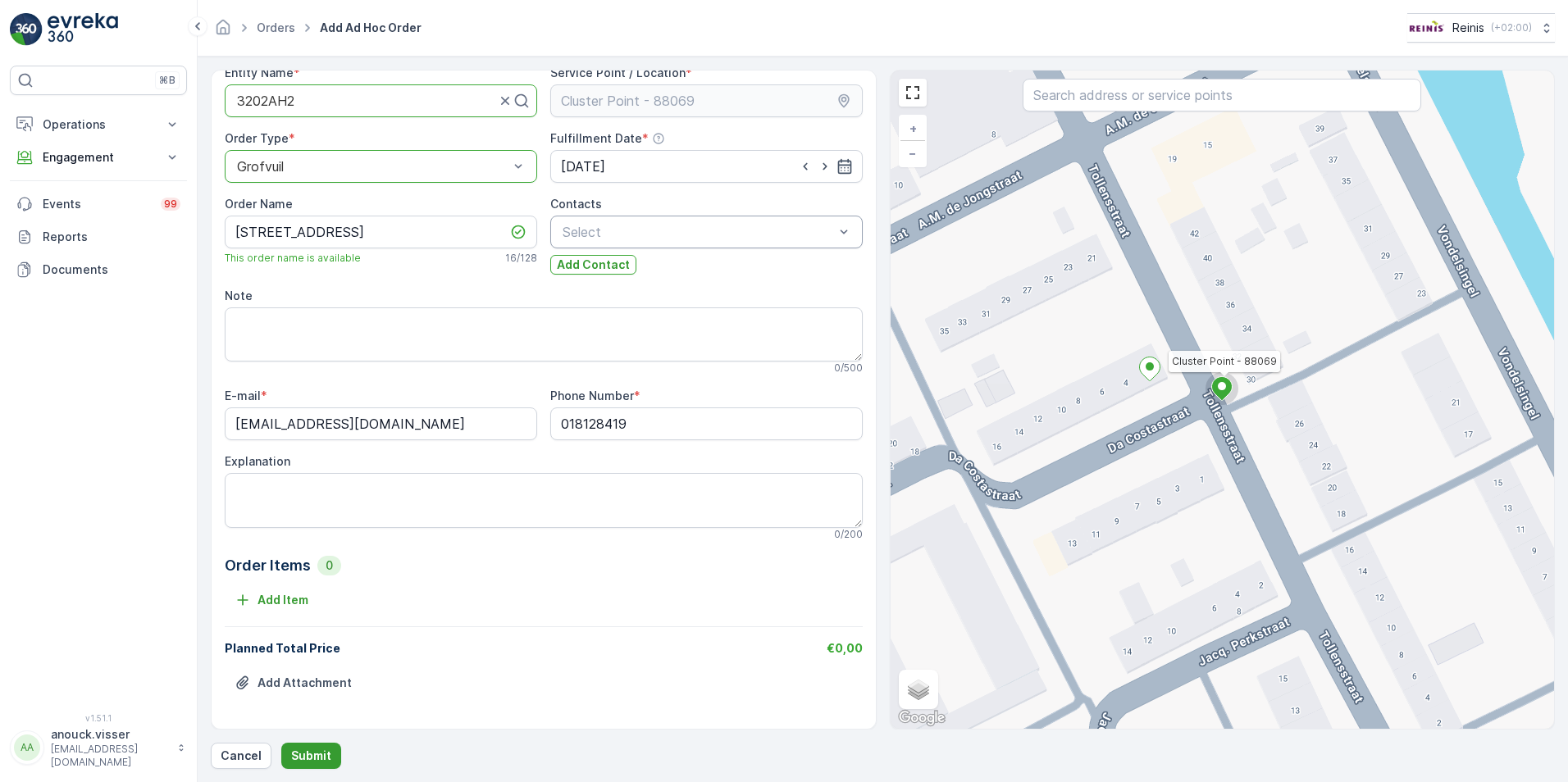
click at [304, 751] on p "Submit" at bounding box center [311, 756] width 40 height 17
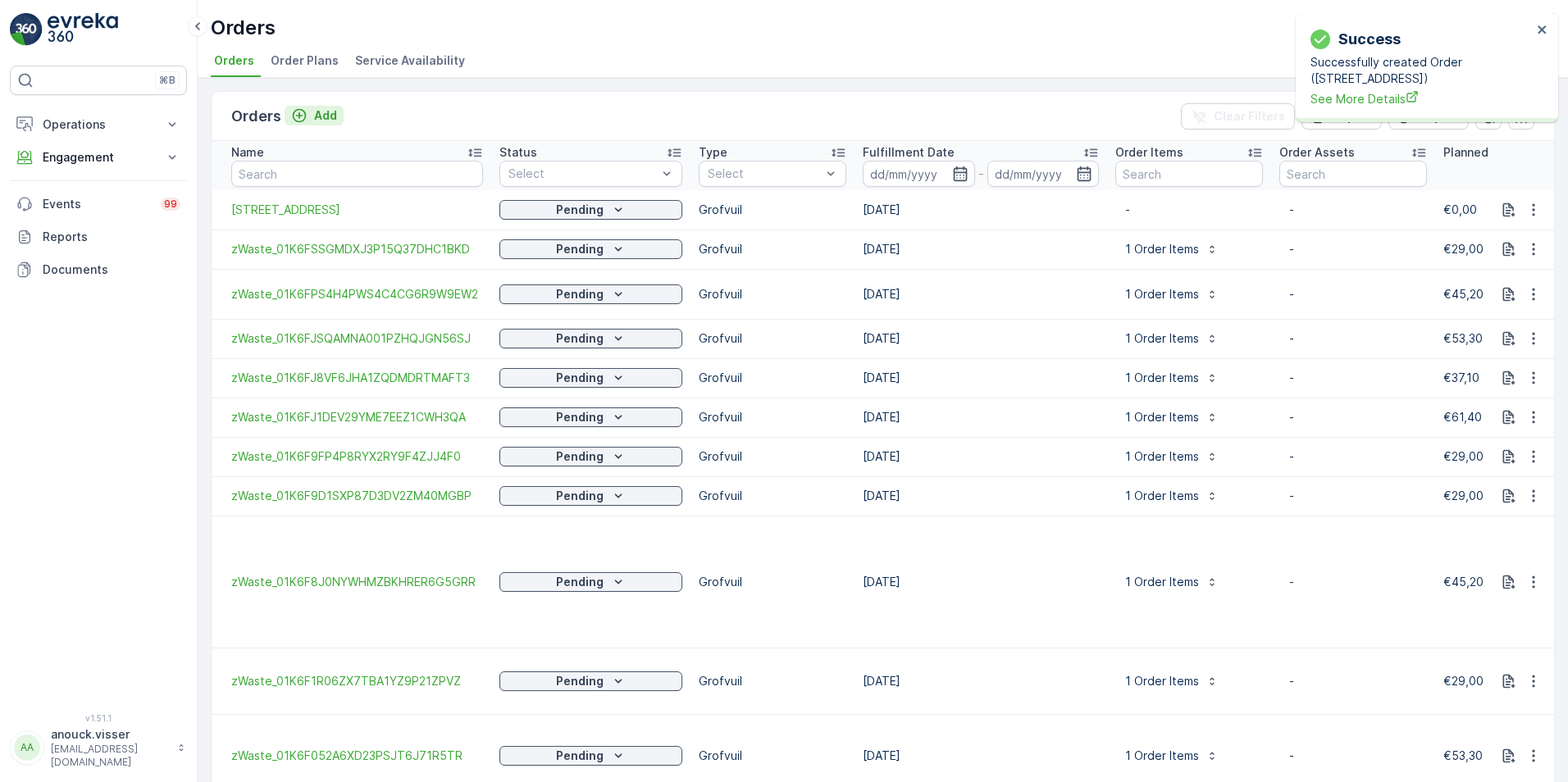
click at [308, 113] on div "Add" at bounding box center [314, 116] width 46 height 17
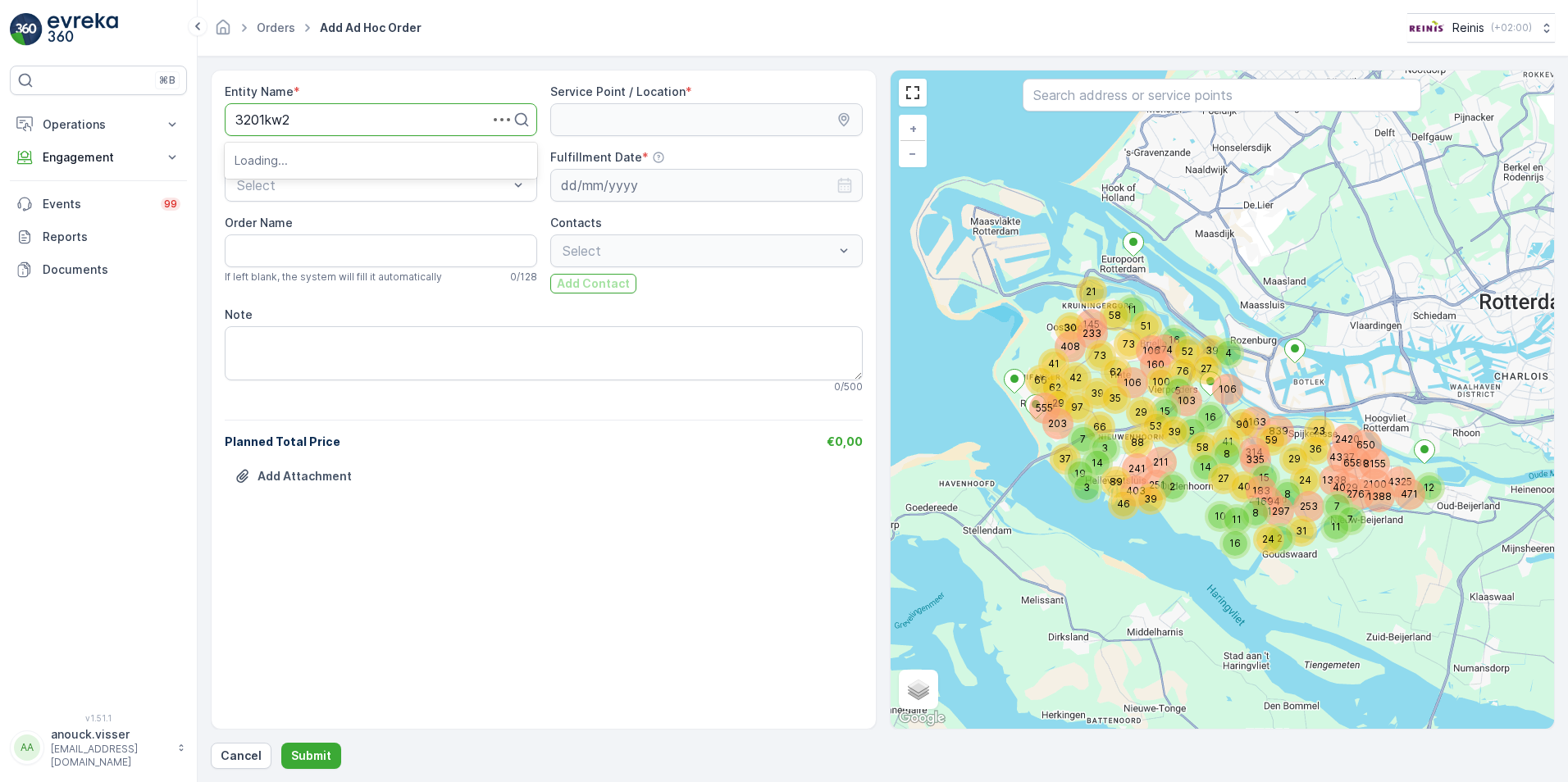
type input "3201kw20"
click at [305, 164] on div "3201KW20" at bounding box center [381, 160] width 293 height 15
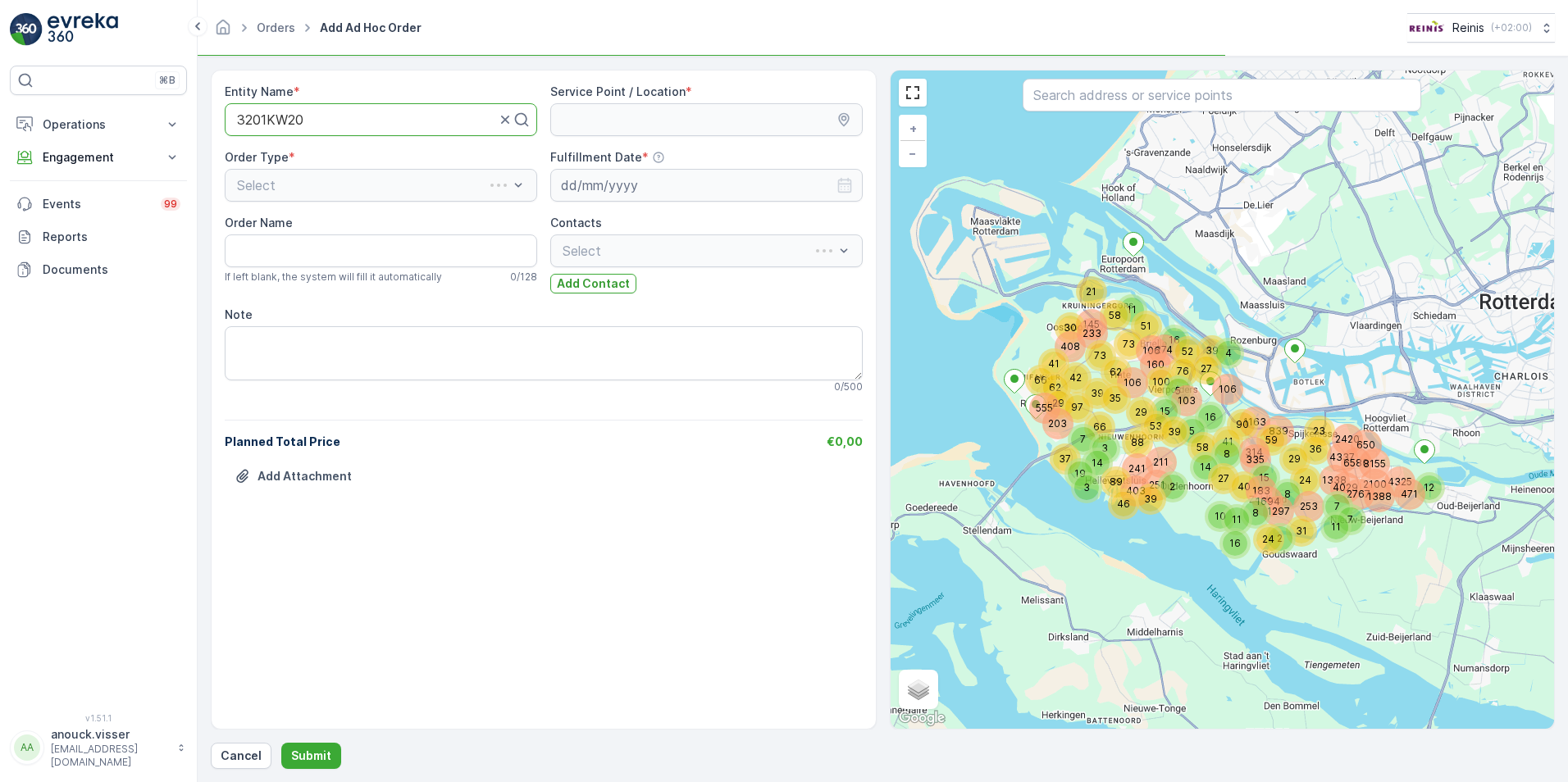
click at [285, 178] on div "Select" at bounding box center [381, 185] width 312 height 32
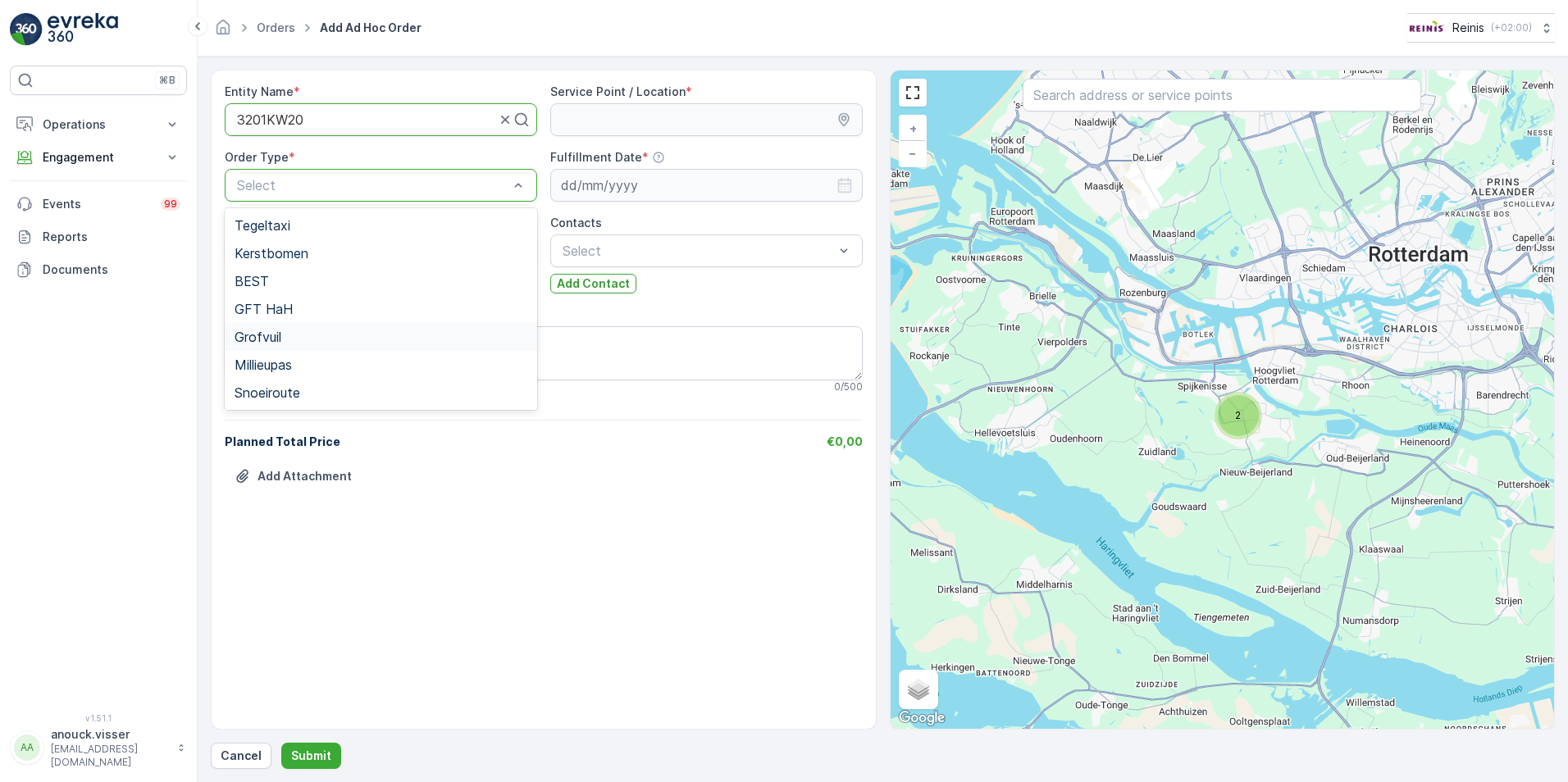
click at [305, 336] on div "Grofvuil" at bounding box center [381, 337] width 293 height 15
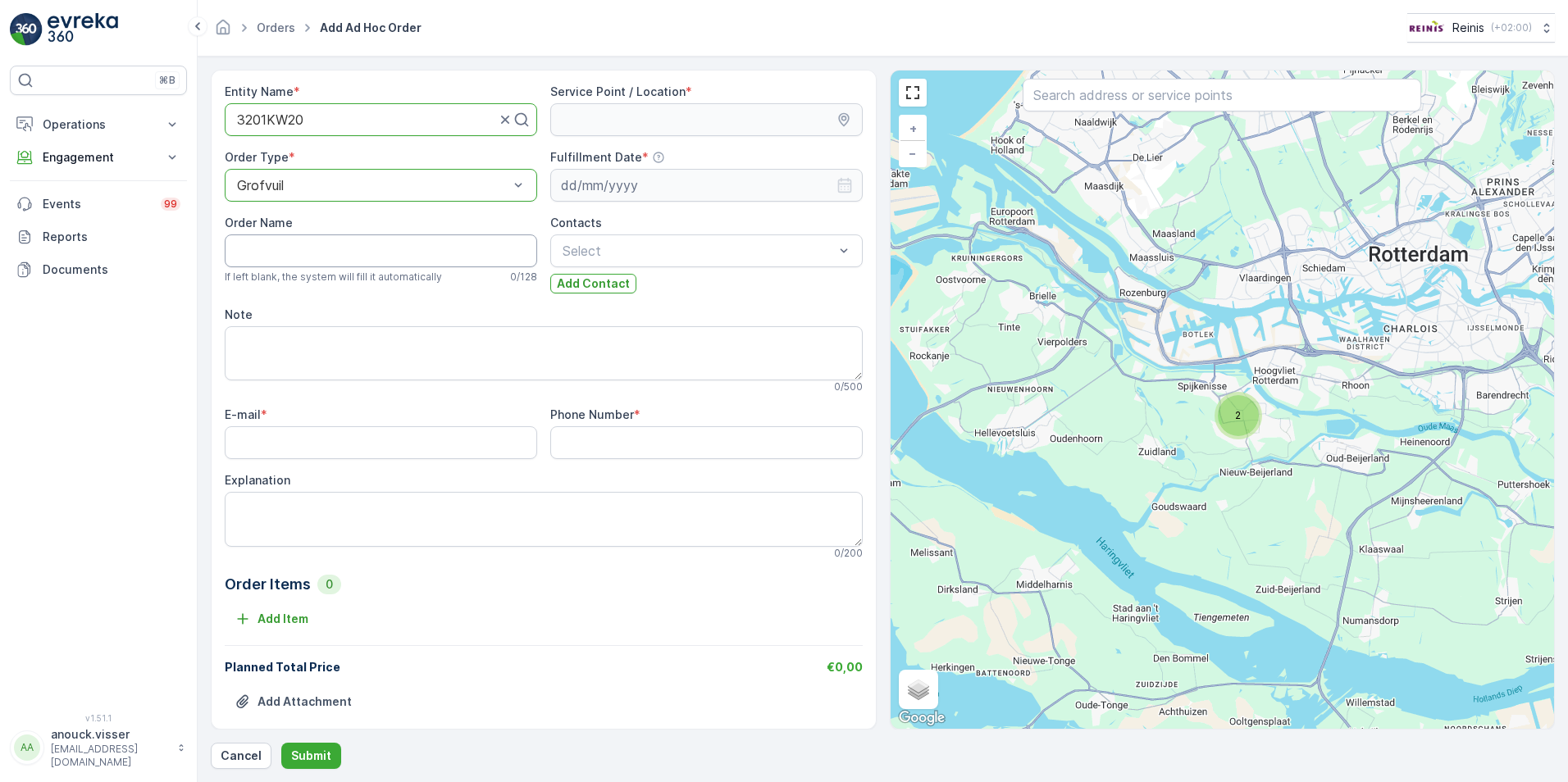
click at [345, 250] on Name "Order Name" at bounding box center [381, 250] width 312 height 32
type Name "J. Kluitstraat 20"
click at [314, 417] on div "E-mail *" at bounding box center [381, 415] width 312 height 17
click at [314, 438] on input "E-mail" at bounding box center [381, 442] width 312 height 32
type input "[EMAIL_ADDRESS][DOMAIN_NAME]"
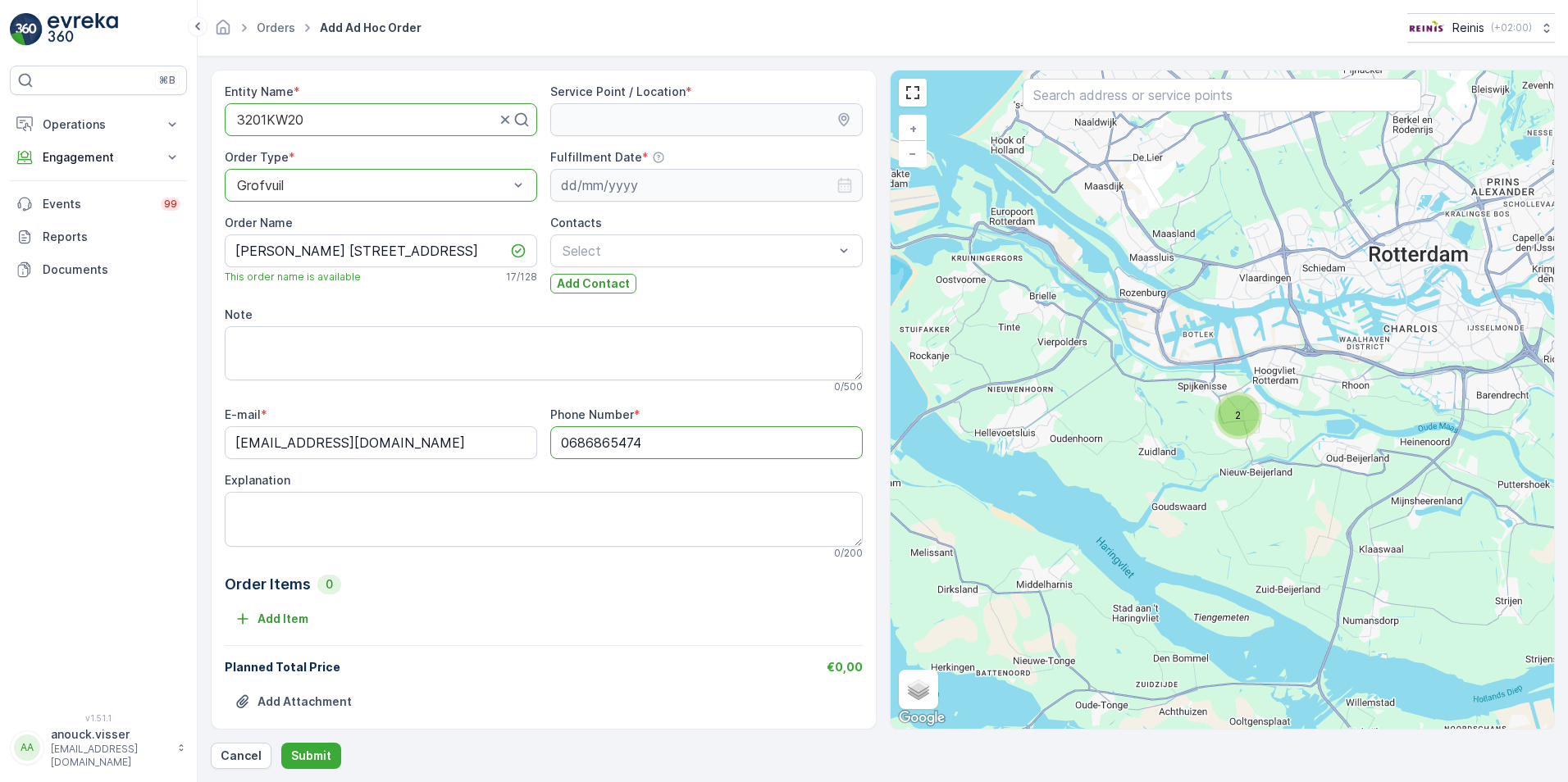
drag, startPoint x: 673, startPoint y: 442, endPoint x: 534, endPoint y: 443, distance: 139.0
click at [534, 443] on div "E-mail * info@reinis.nl Phone Number * 0686865474 Explanation 0 / 200" at bounding box center [544, 483] width 638 height 153
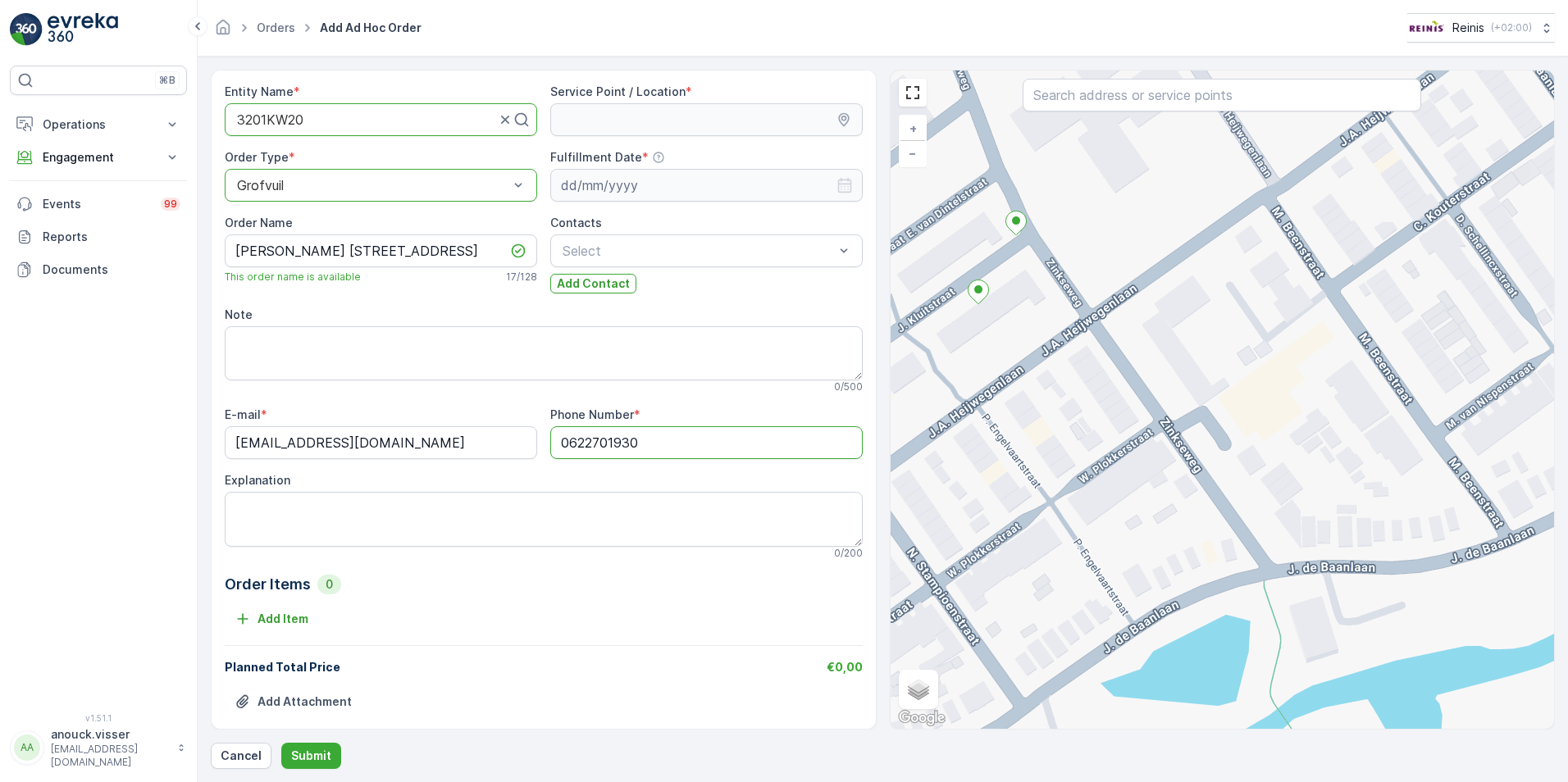
type Number "0622701930"
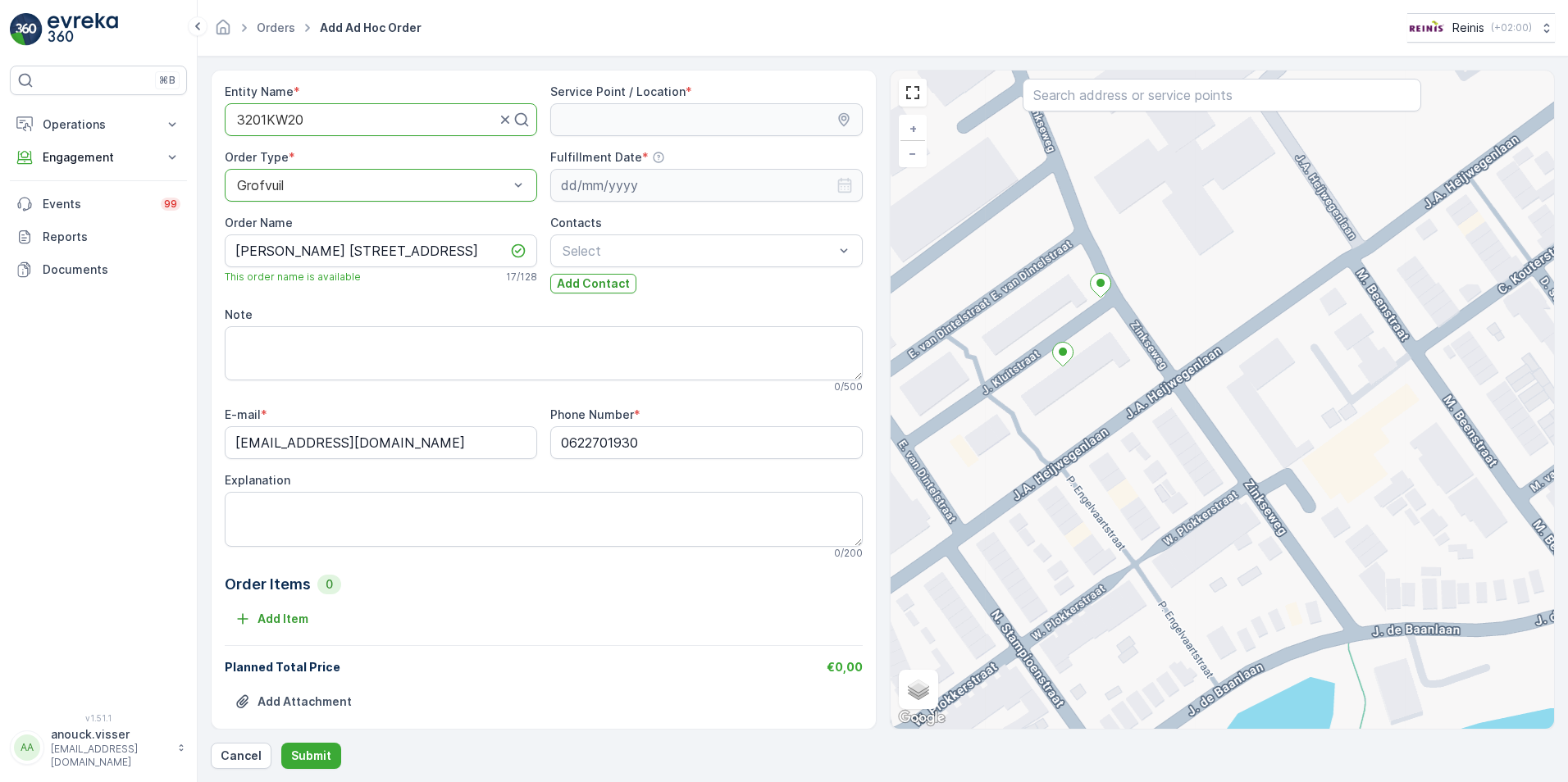
drag, startPoint x: 1046, startPoint y: 278, endPoint x: 1126, endPoint y: 341, distance: 101.8
click at [1126, 341] on div "+ − Satellite Roadmap Terrain Hybrid Leaflet Keyboard shortcuts Map Data Map da…" at bounding box center [1222, 399] width 664 height 658
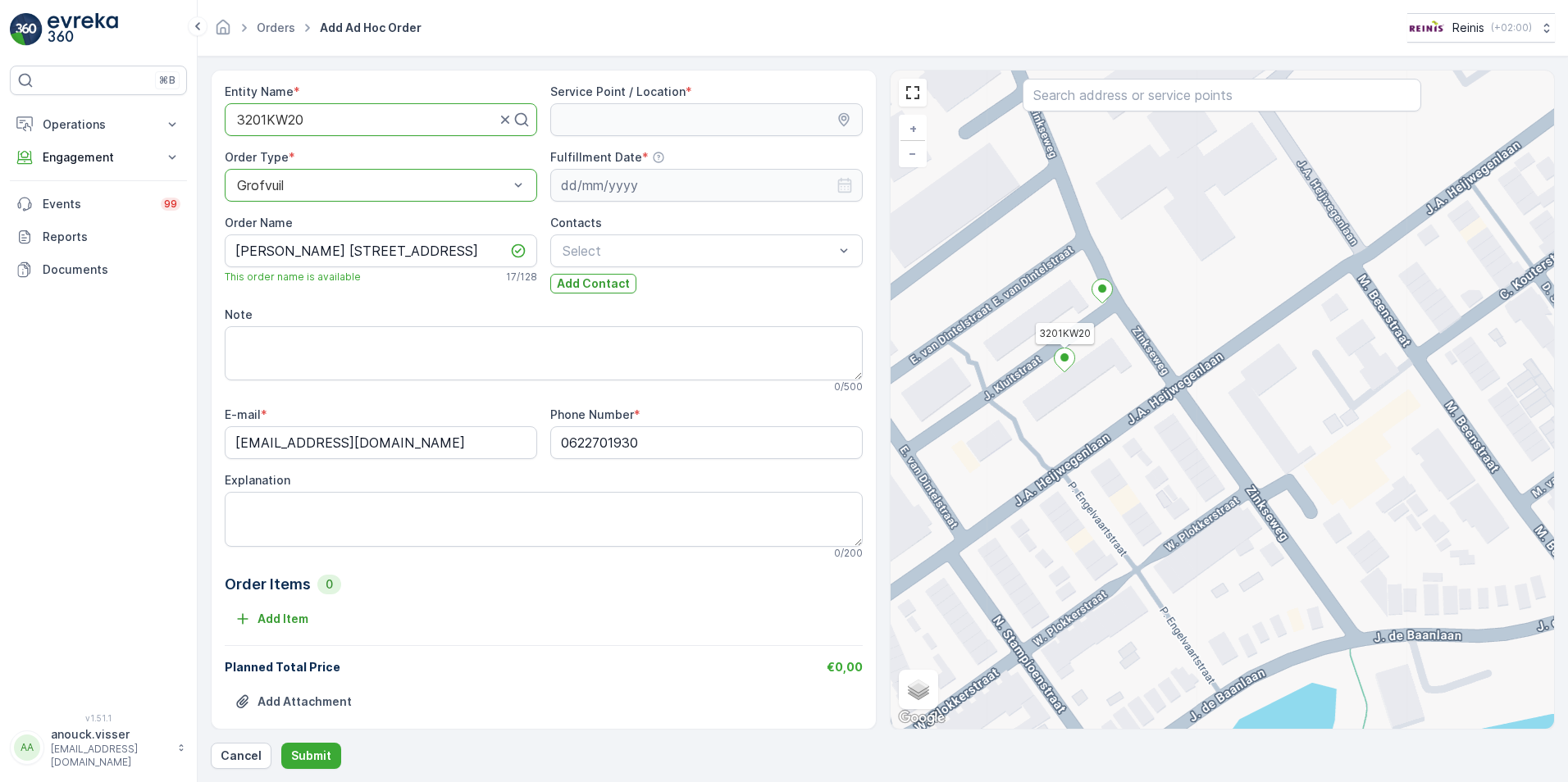
click at [1054, 352] on icon at bounding box center [1064, 360] width 21 height 25
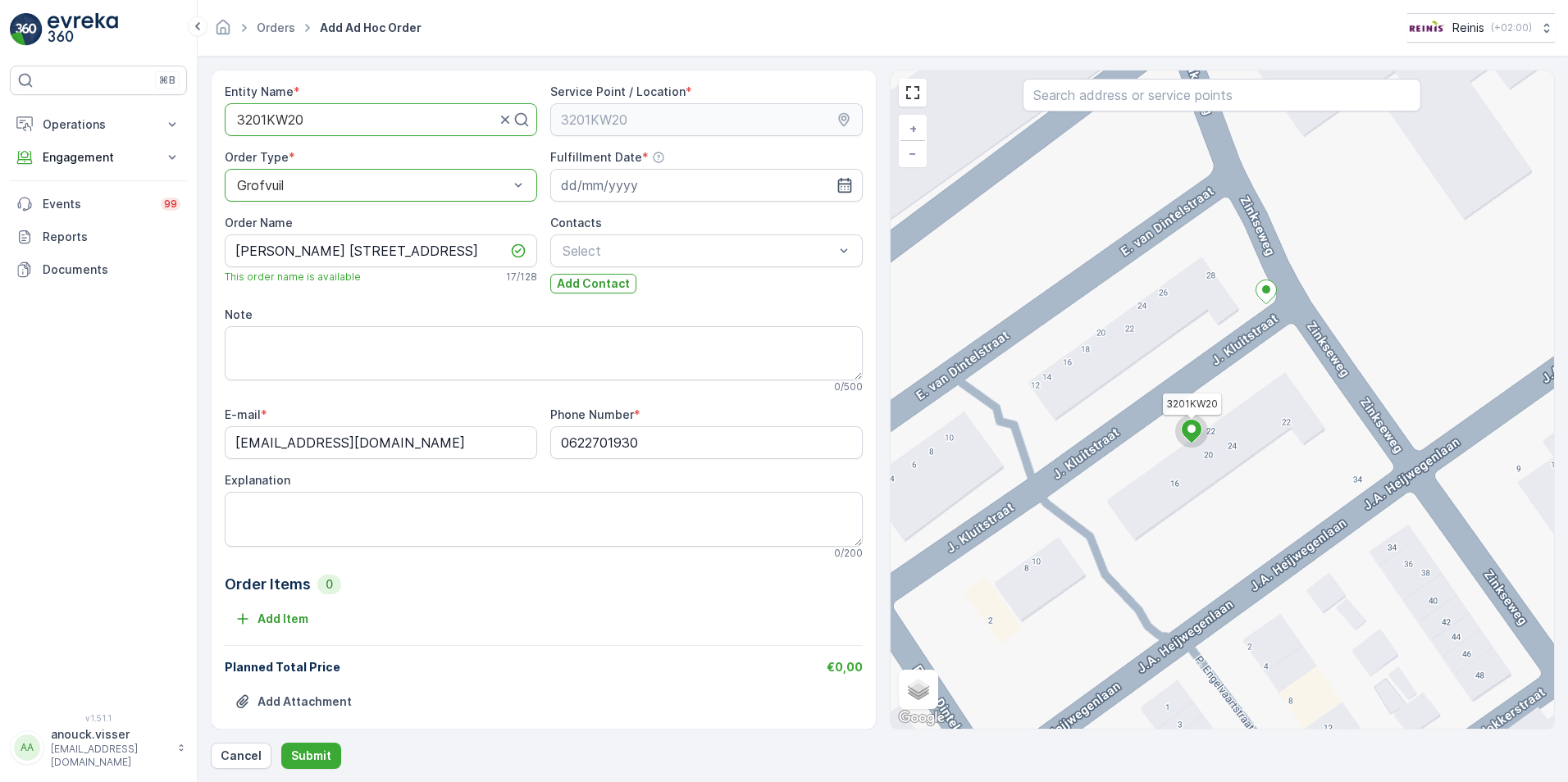
click at [1179, 397] on div "3201KW20 + − Satellite Roadmap Terrain Hybrid Leaflet Keyboard shortcuts Map Da…" at bounding box center [1222, 399] width 664 height 658
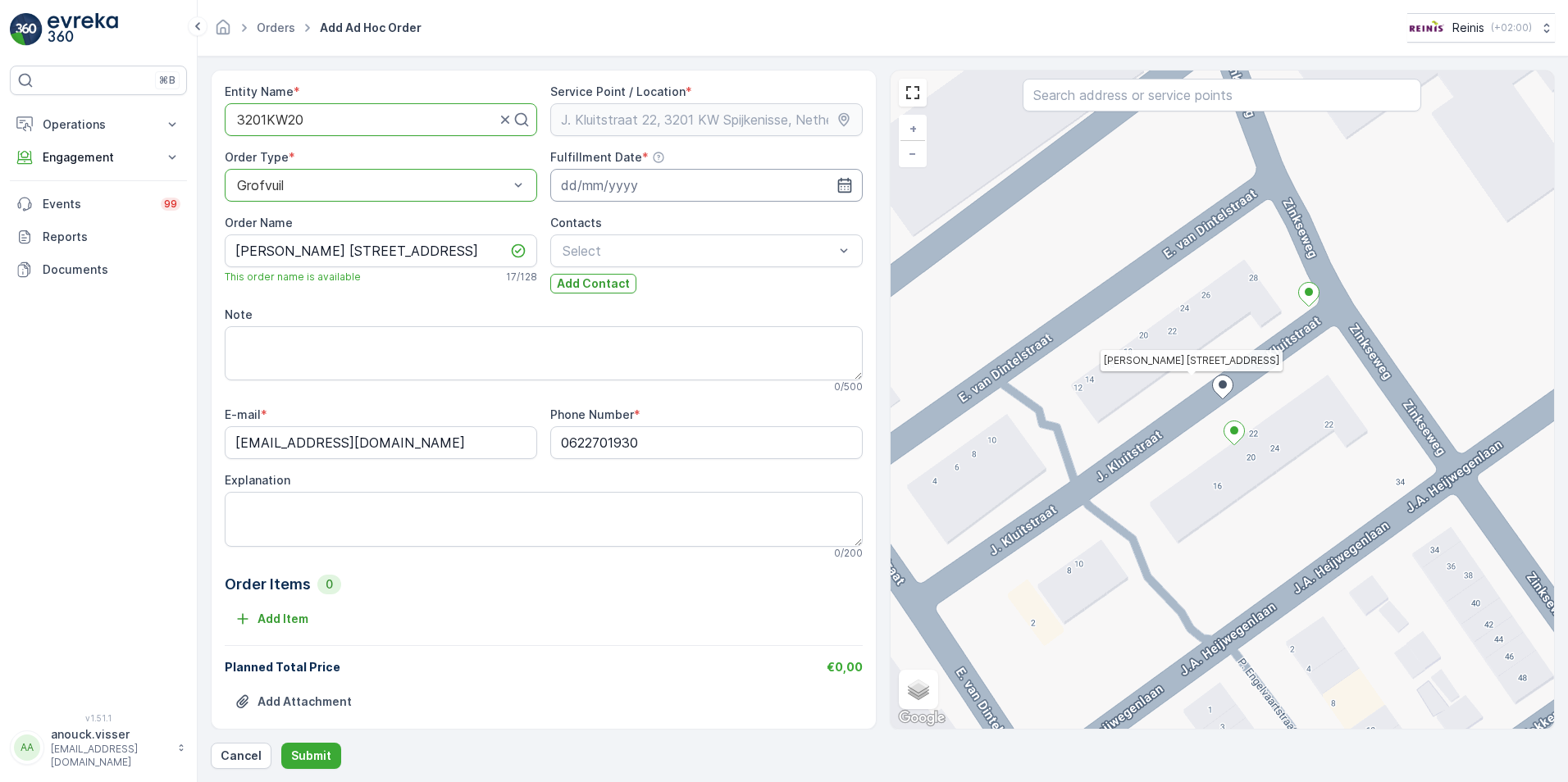
click at [725, 181] on input at bounding box center [706, 185] width 312 height 32
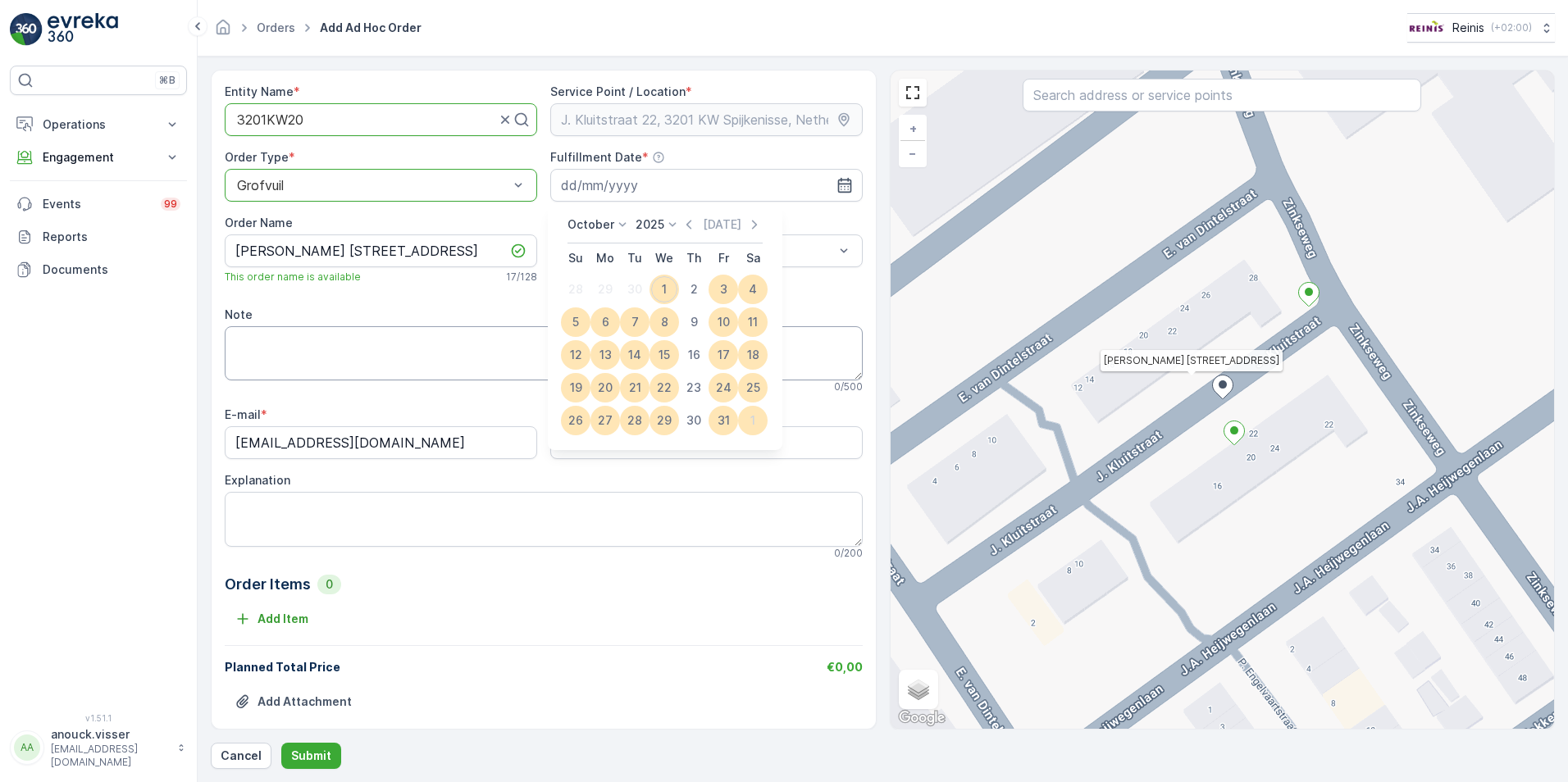
click at [696, 328] on div "9" at bounding box center [693, 322] width 26 height 26
type input "[DATE]"
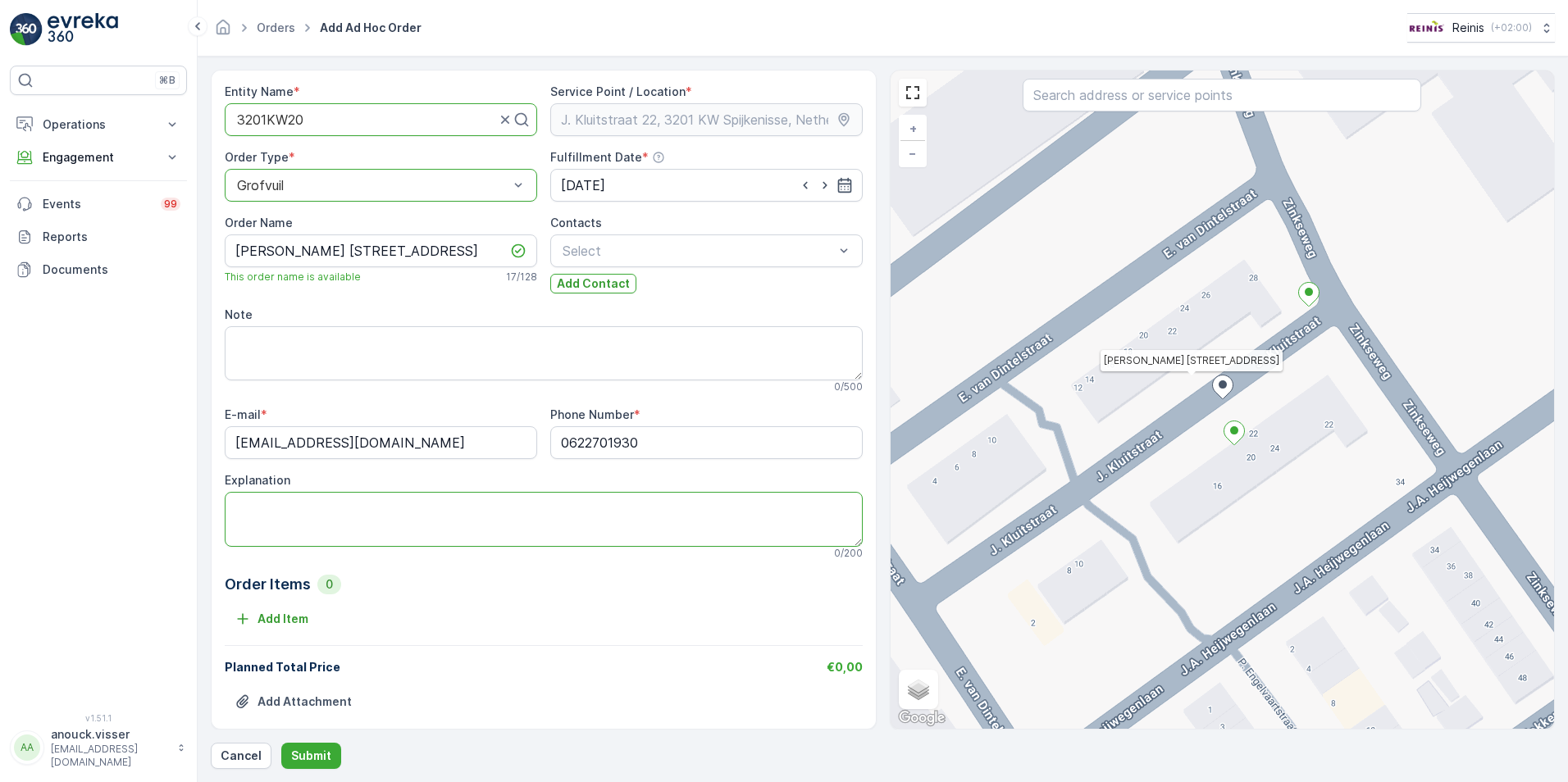
click at [277, 529] on textarea "Explanation" at bounding box center [544, 519] width 638 height 55
type textarea "bankje"
click at [319, 759] on p "Submit" at bounding box center [311, 756] width 40 height 17
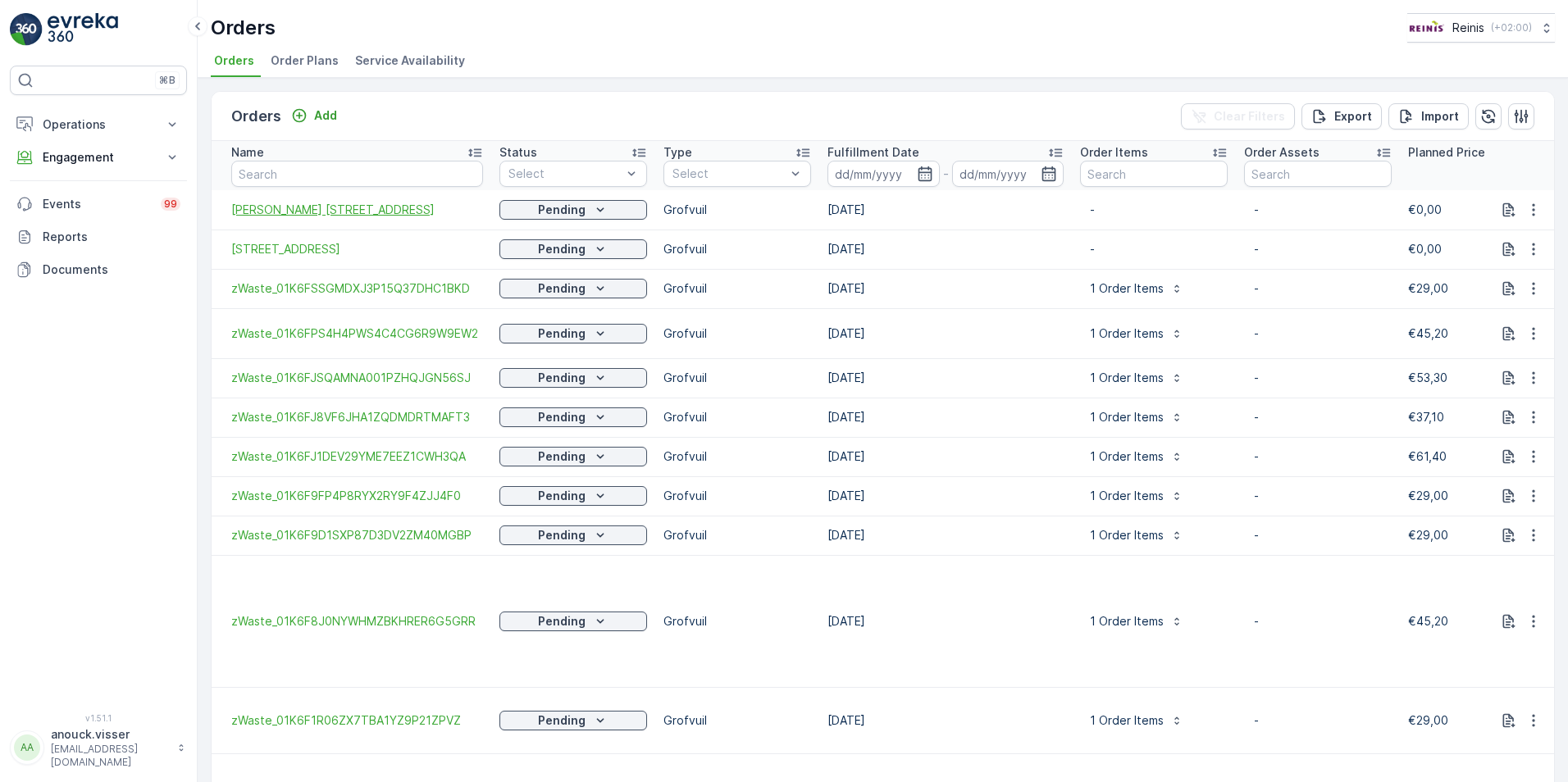
click at [305, 214] on span "J. Kluitstraat 20" at bounding box center [357, 210] width 251 height 17
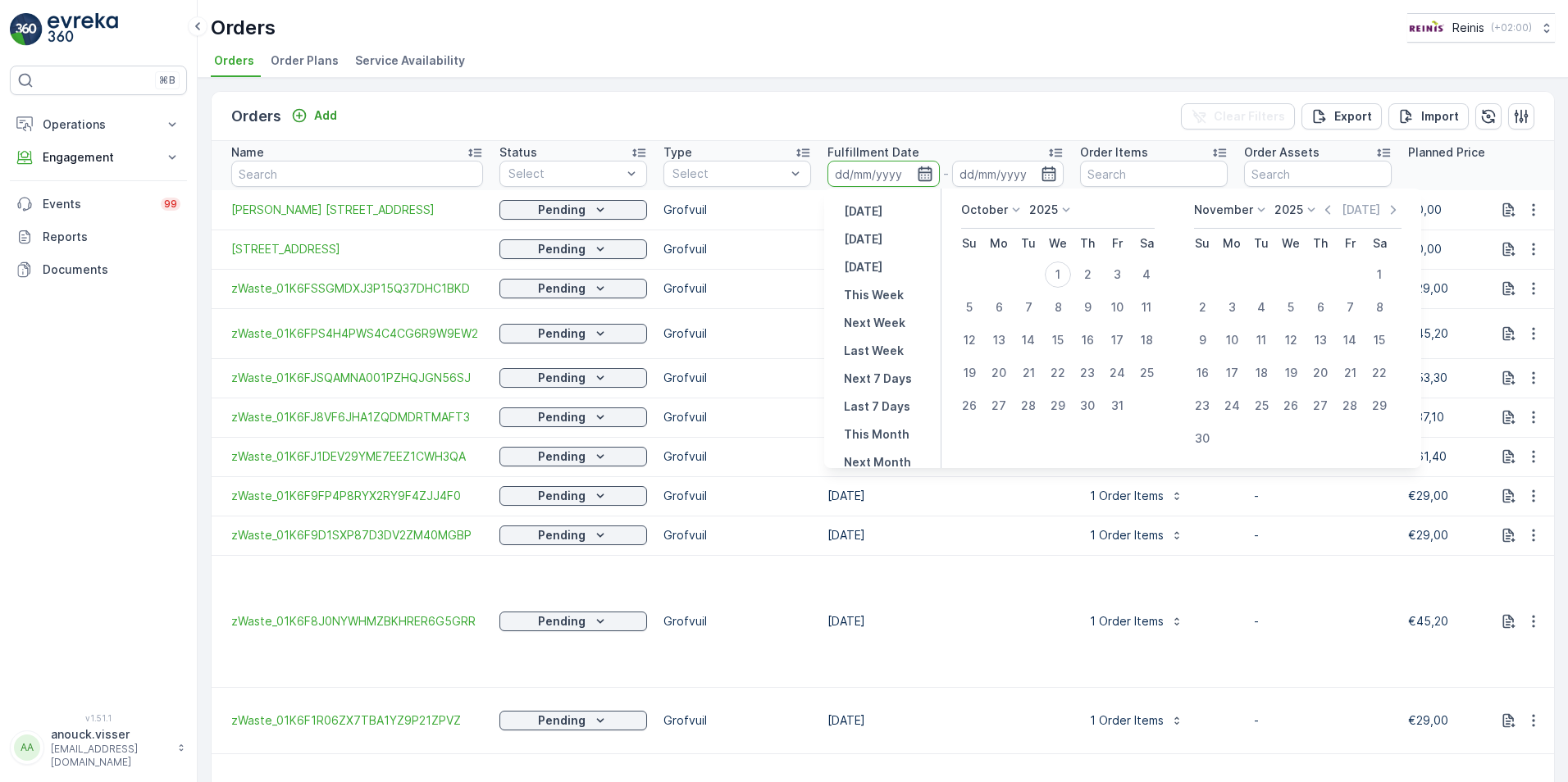
click at [929, 178] on icon "button" at bounding box center [925, 174] width 17 height 17
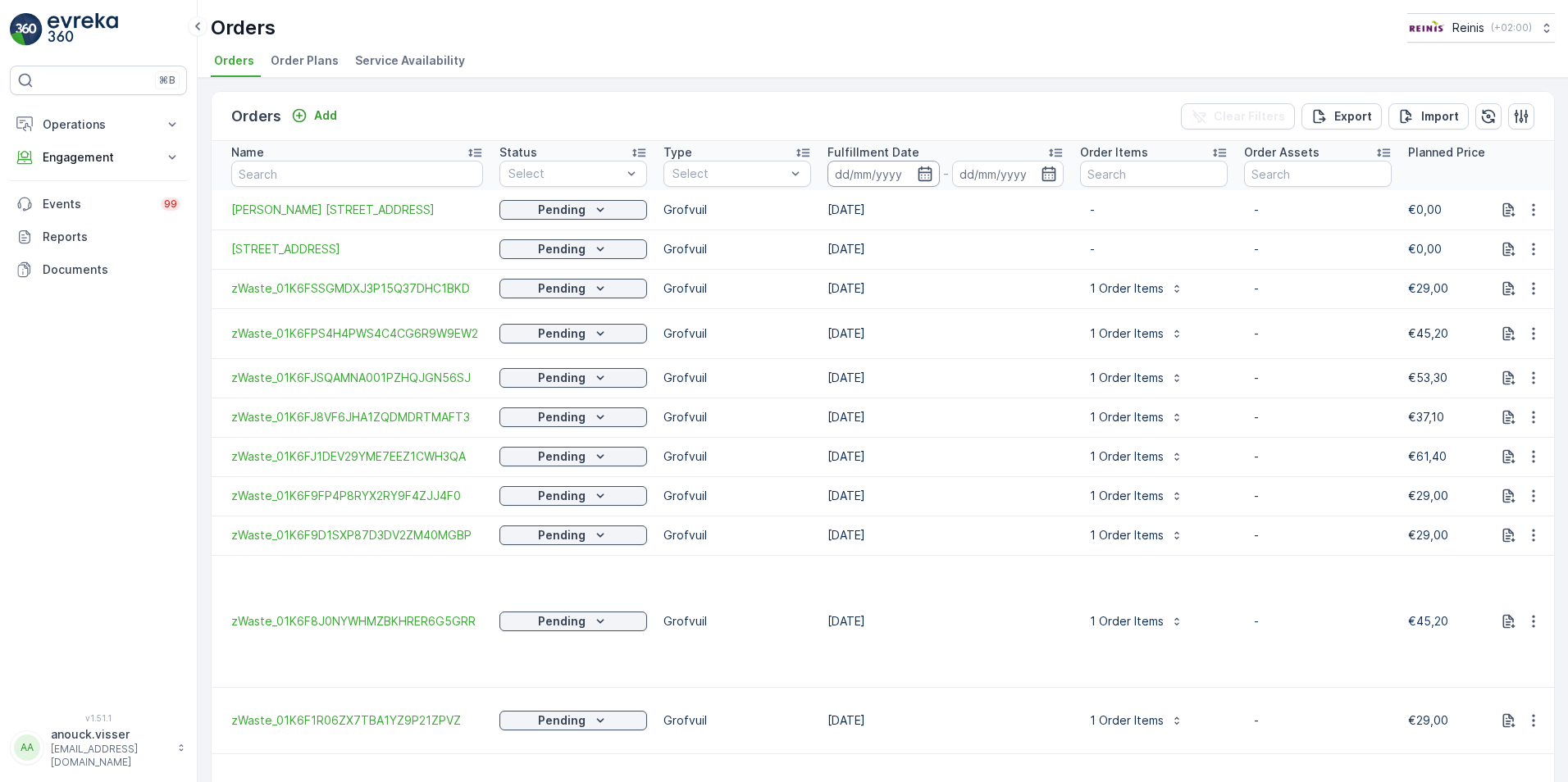
click at [931, 182] on input at bounding box center [884, 174] width 113 height 26
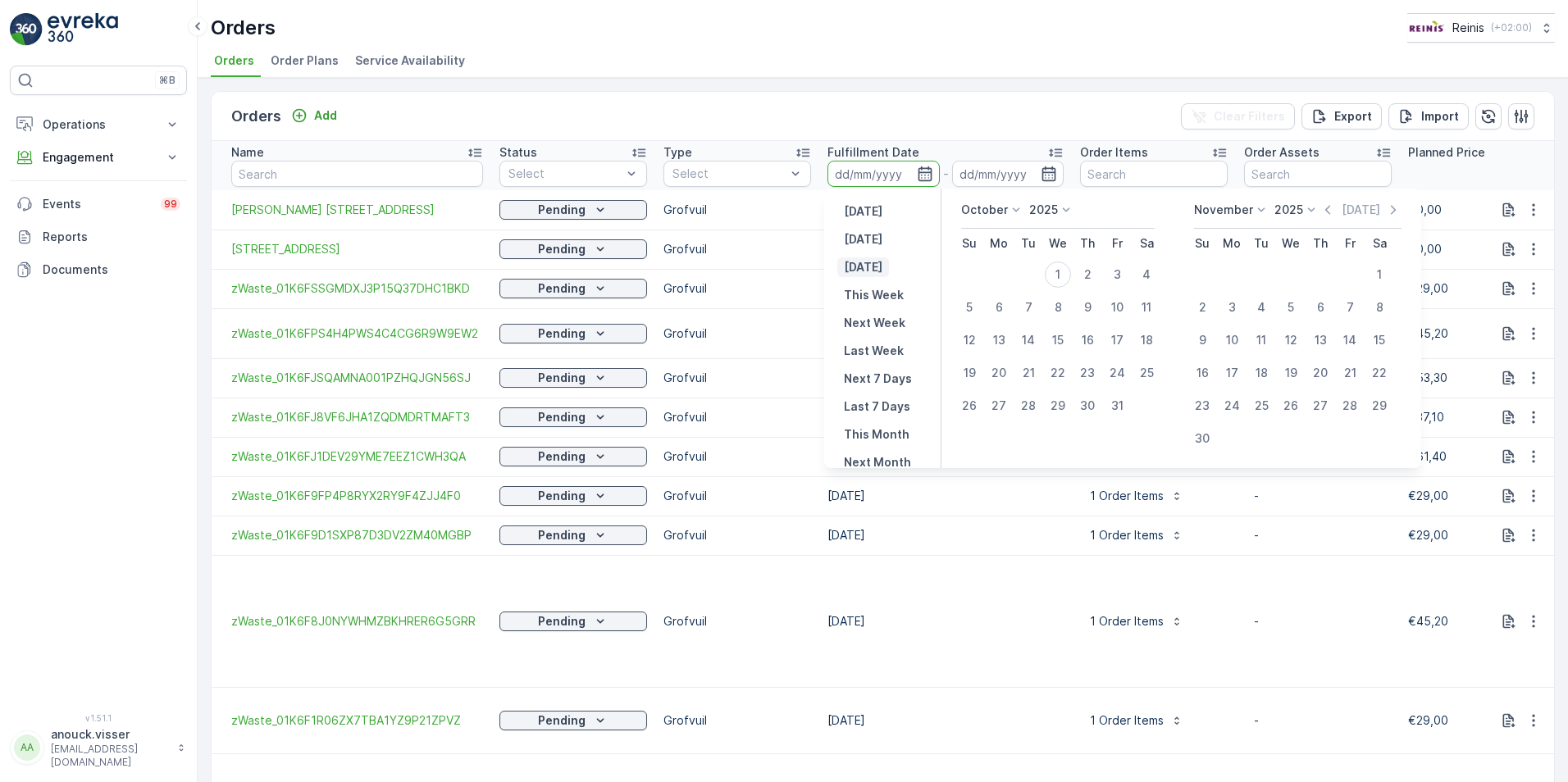
click at [882, 263] on p "[DATE]" at bounding box center [864, 267] width 39 height 17
type input "[DATE]"
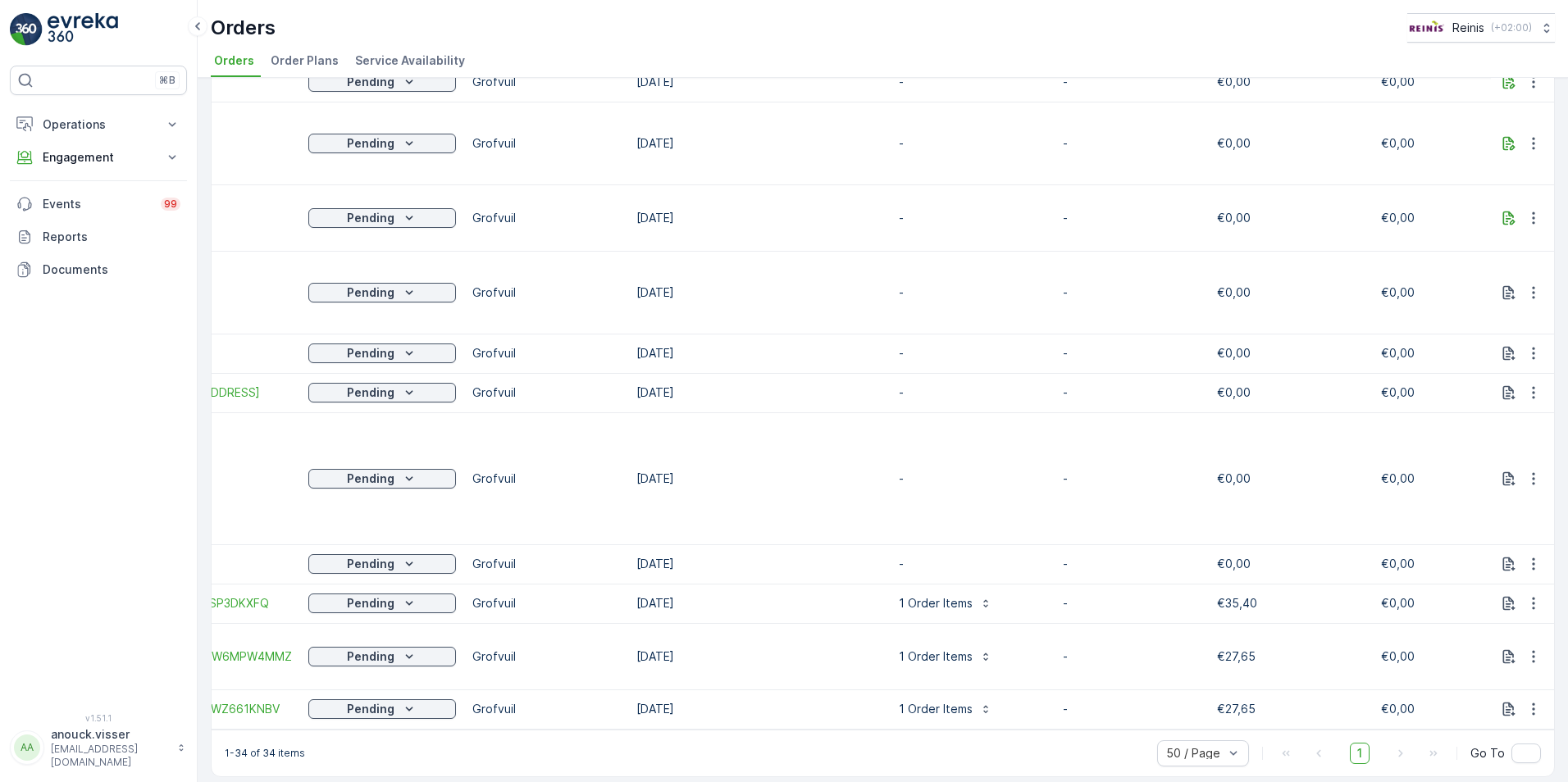
scroll to position [0, 202]
drag, startPoint x: 778, startPoint y: 710, endPoint x: 1005, endPoint y: 736, distance: 228.5
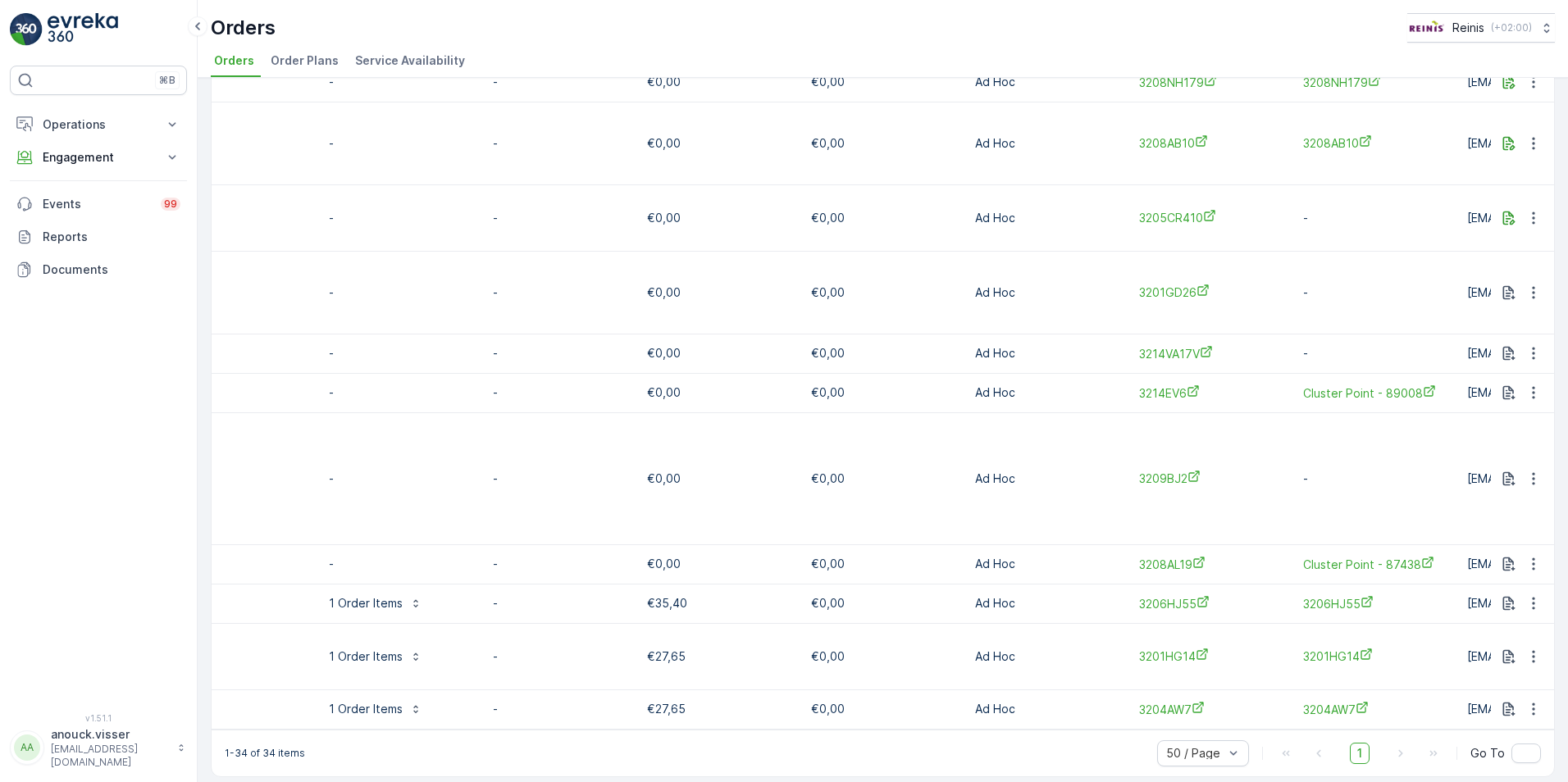
scroll to position [0, 813]
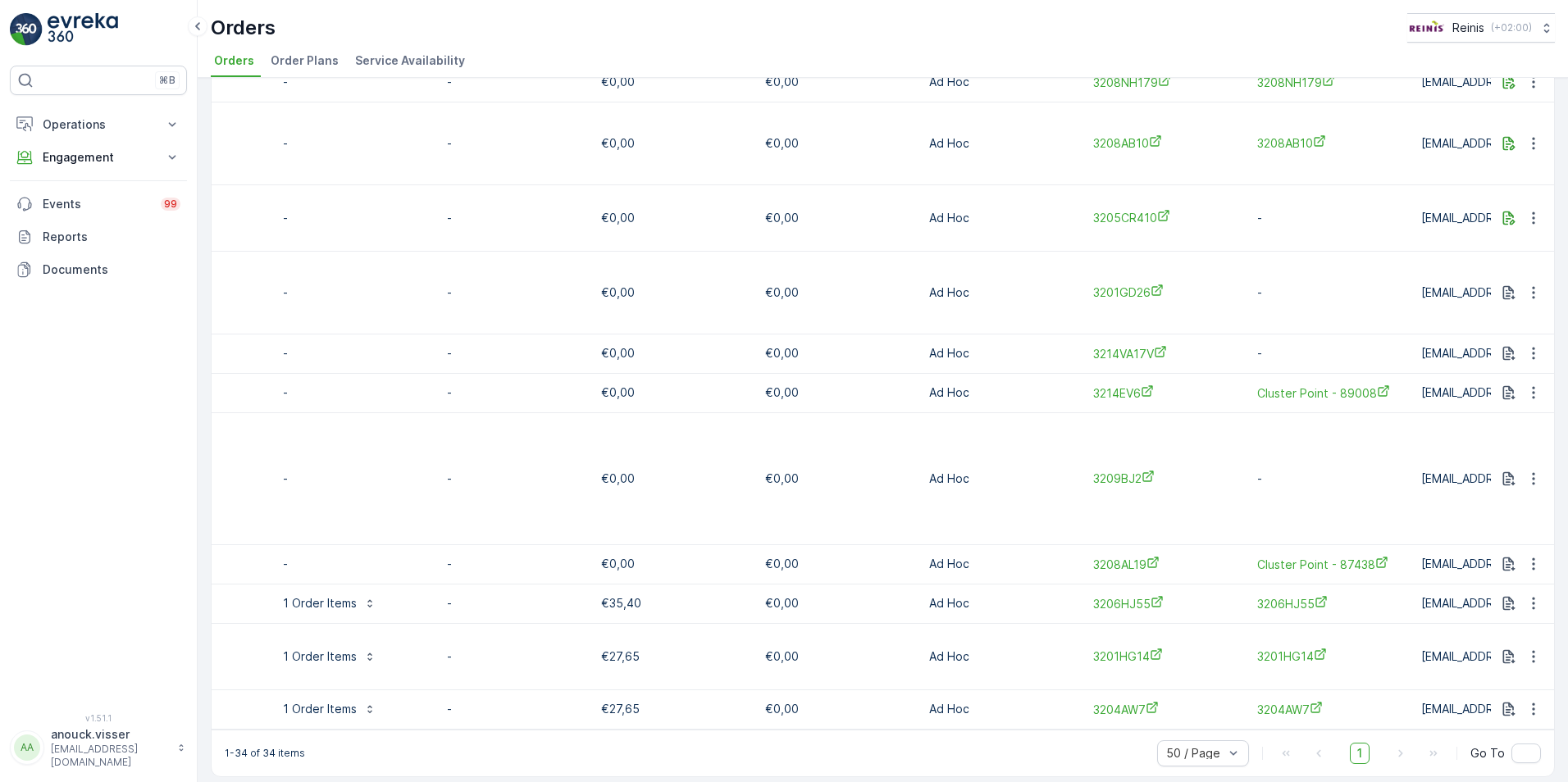
click at [1084, 752] on div "1-34 of 34 items 50 / Page 1 Go To" at bounding box center [883, 752] width 1342 height 47
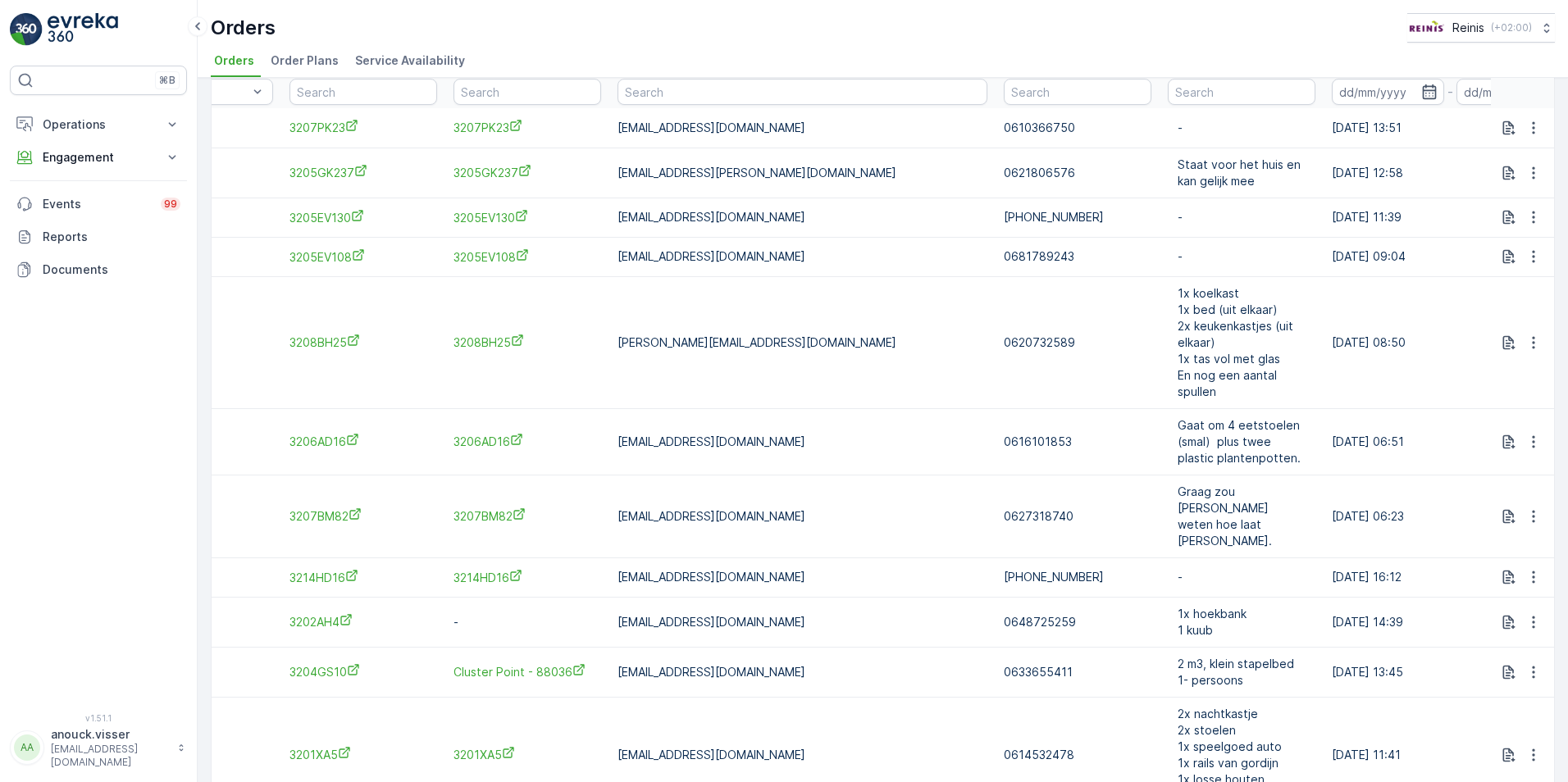
scroll to position [0, 0]
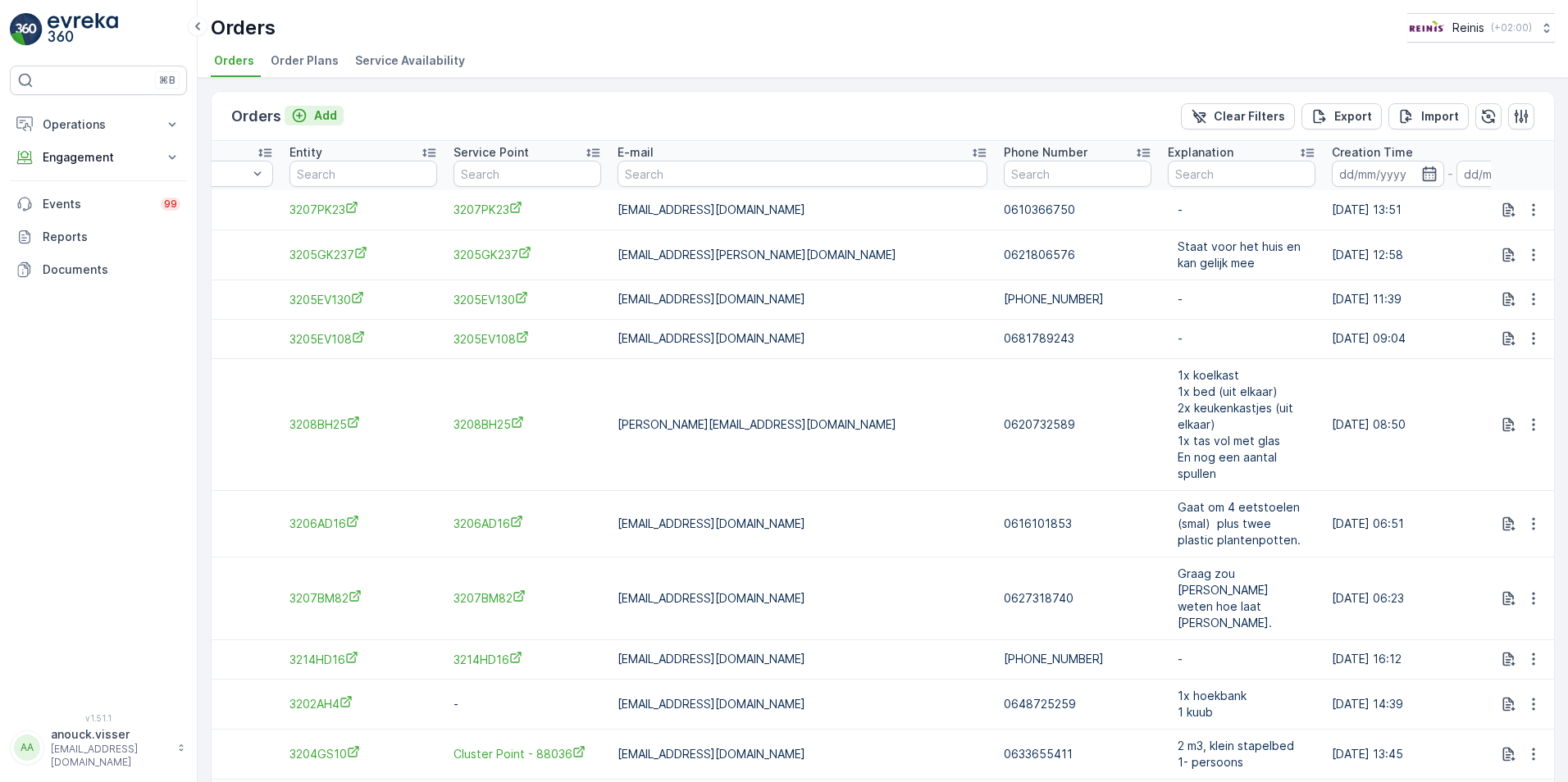
click at [337, 114] on button "Add" at bounding box center [314, 115] width 59 height 19
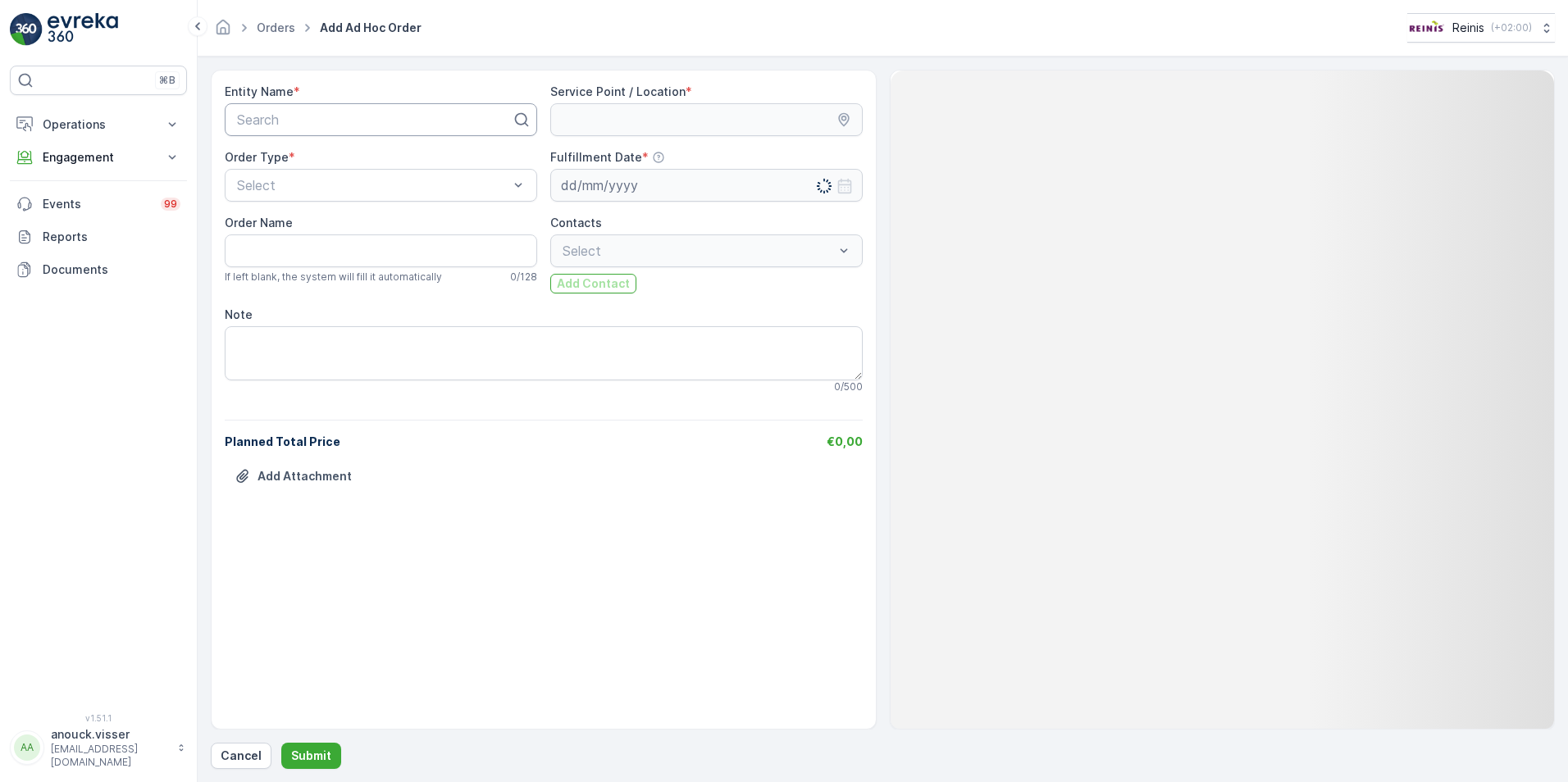
click at [359, 124] on div at bounding box center [374, 120] width 278 height 15
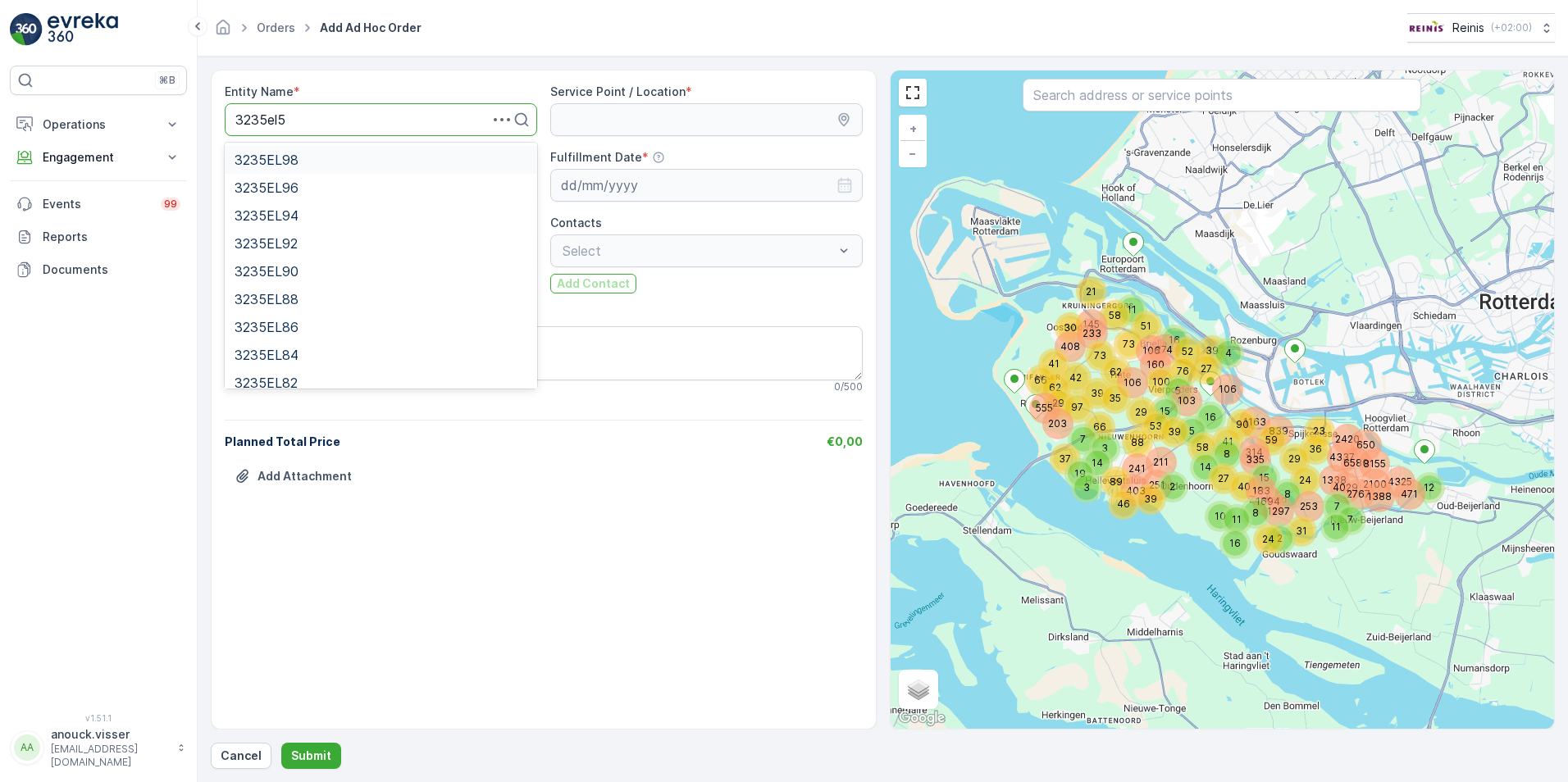
type input "3235el52"
click at [306, 162] on div "3235EL52" at bounding box center [381, 160] width 293 height 15
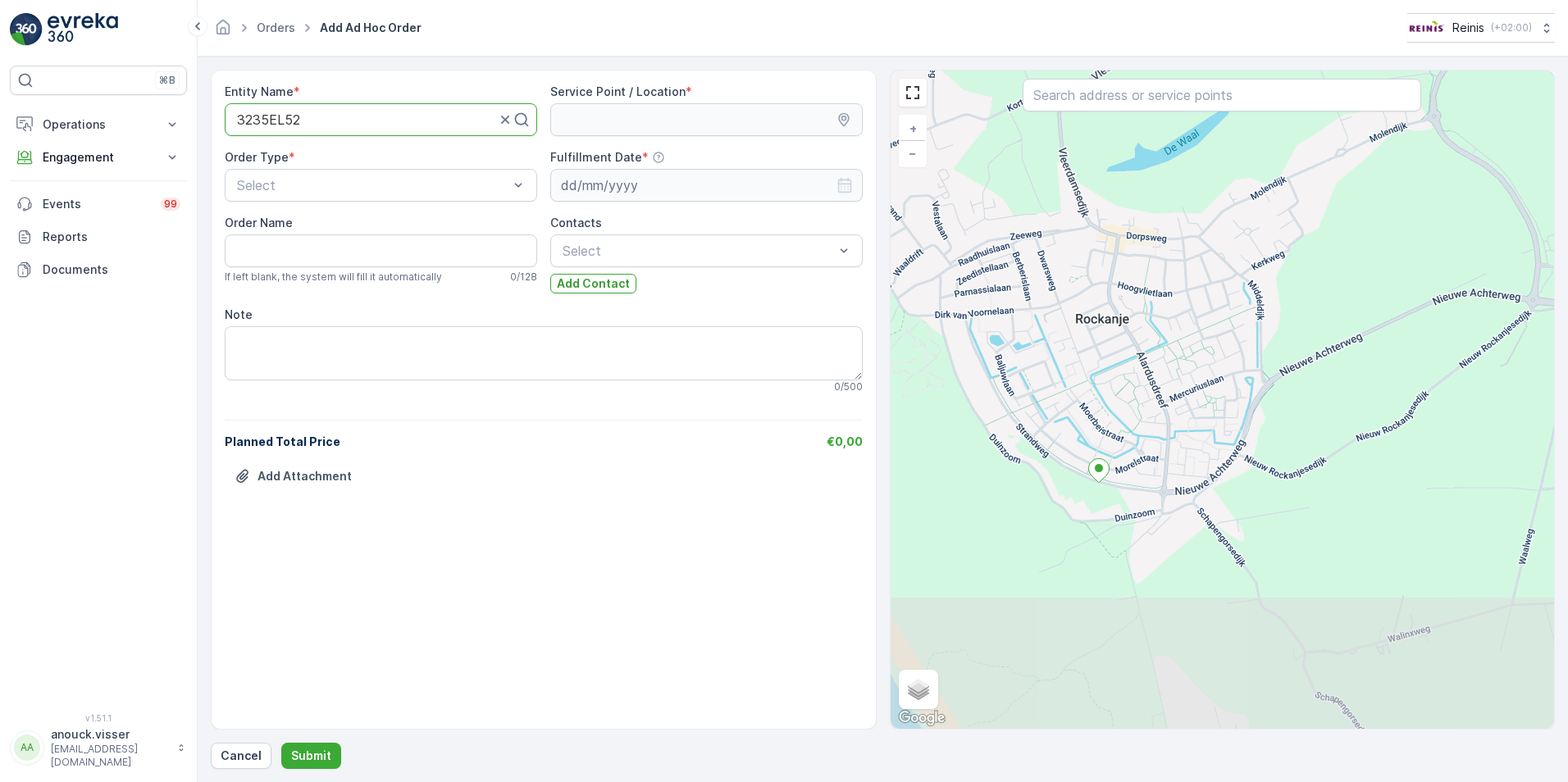
drag, startPoint x: 1298, startPoint y: 591, endPoint x: 1207, endPoint y: 411, distance: 201.7
click at [1207, 411] on div "+ − Satellite Roadmap Terrain Hybrid Leaflet Keyboard shortcuts Map Data Map da…" at bounding box center [1222, 399] width 664 height 658
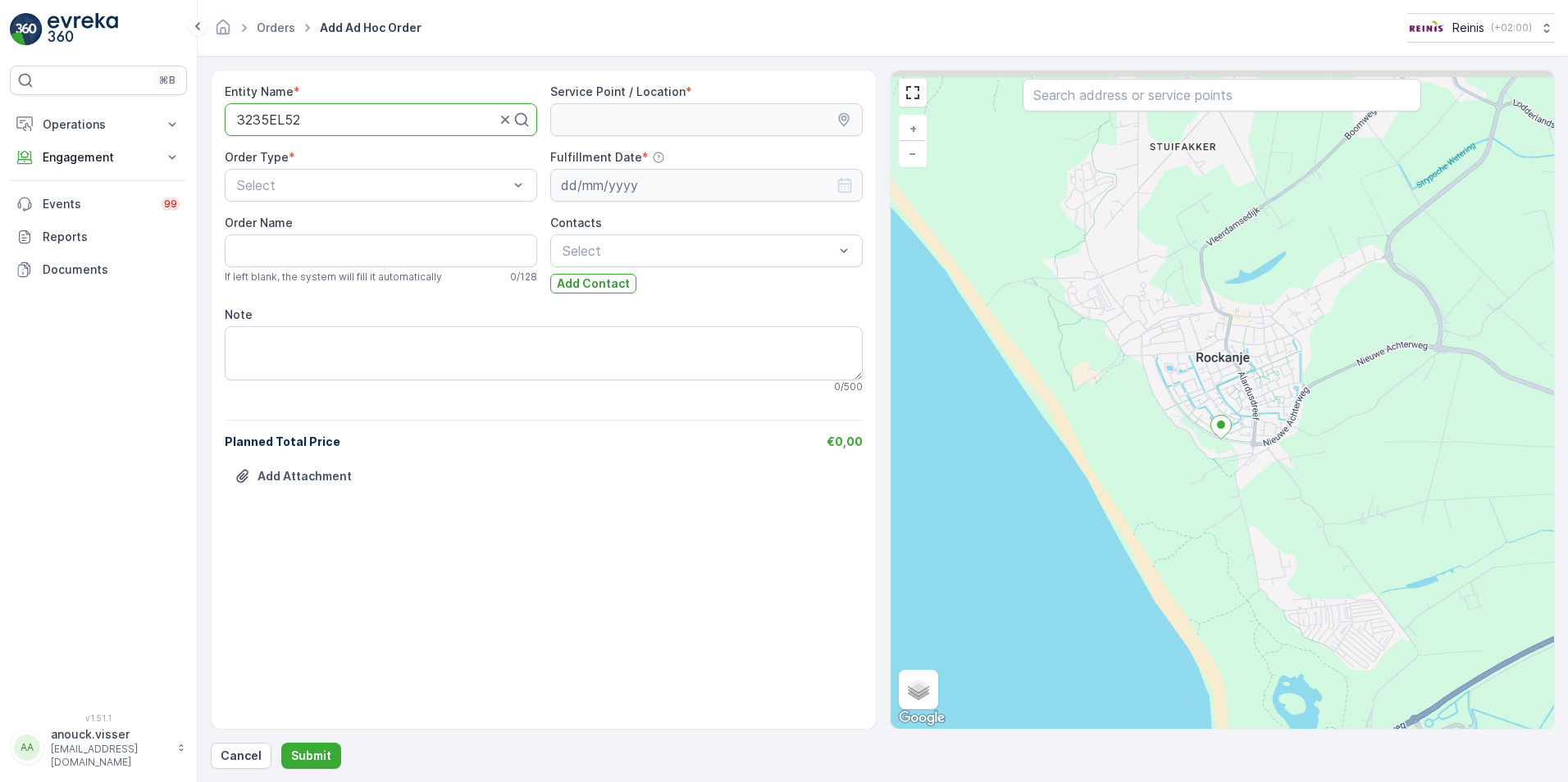
drag, startPoint x: 1327, startPoint y: 291, endPoint x: 1182, endPoint y: 403, distance: 183.2
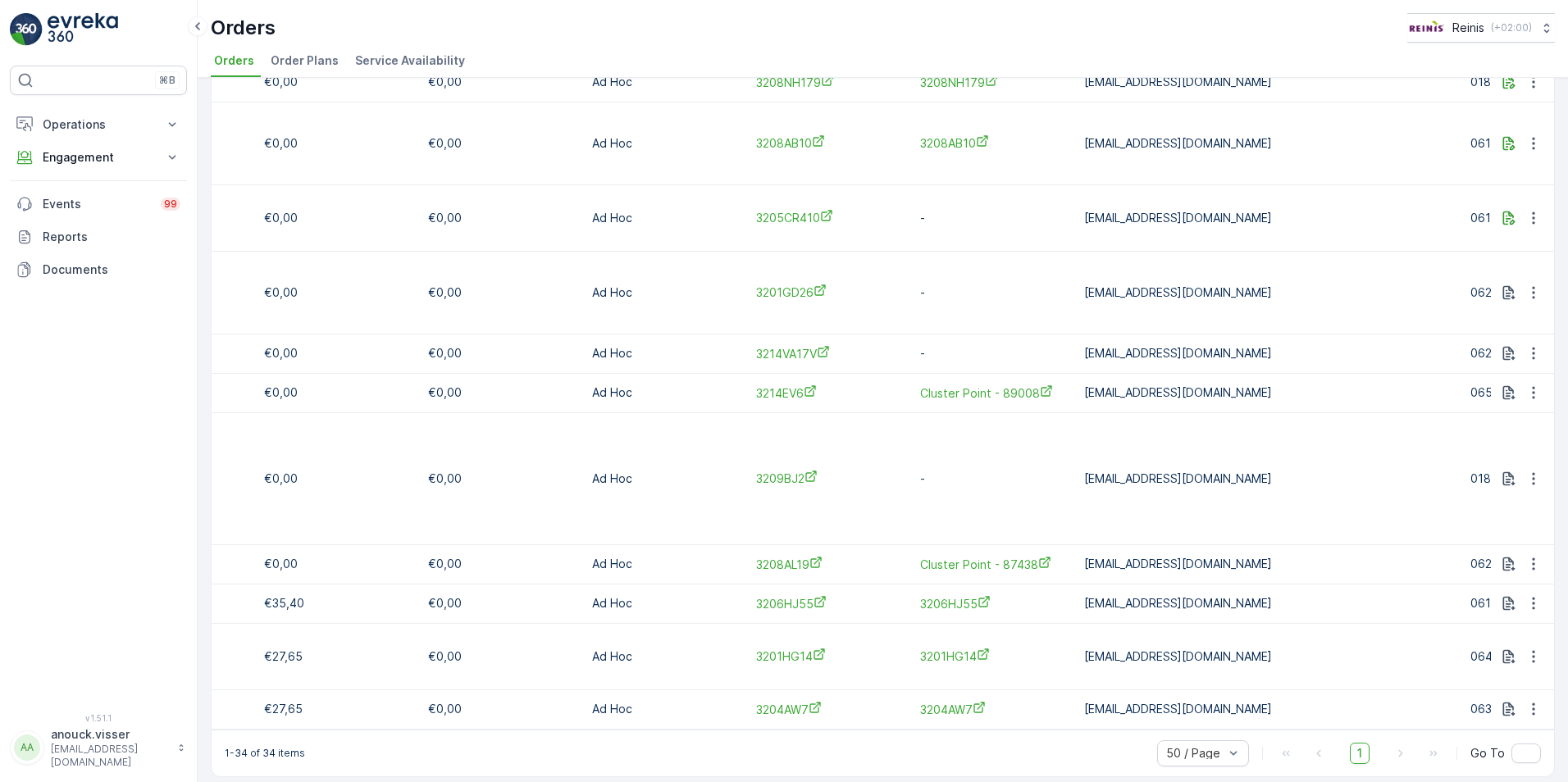
scroll to position [0, 1138]
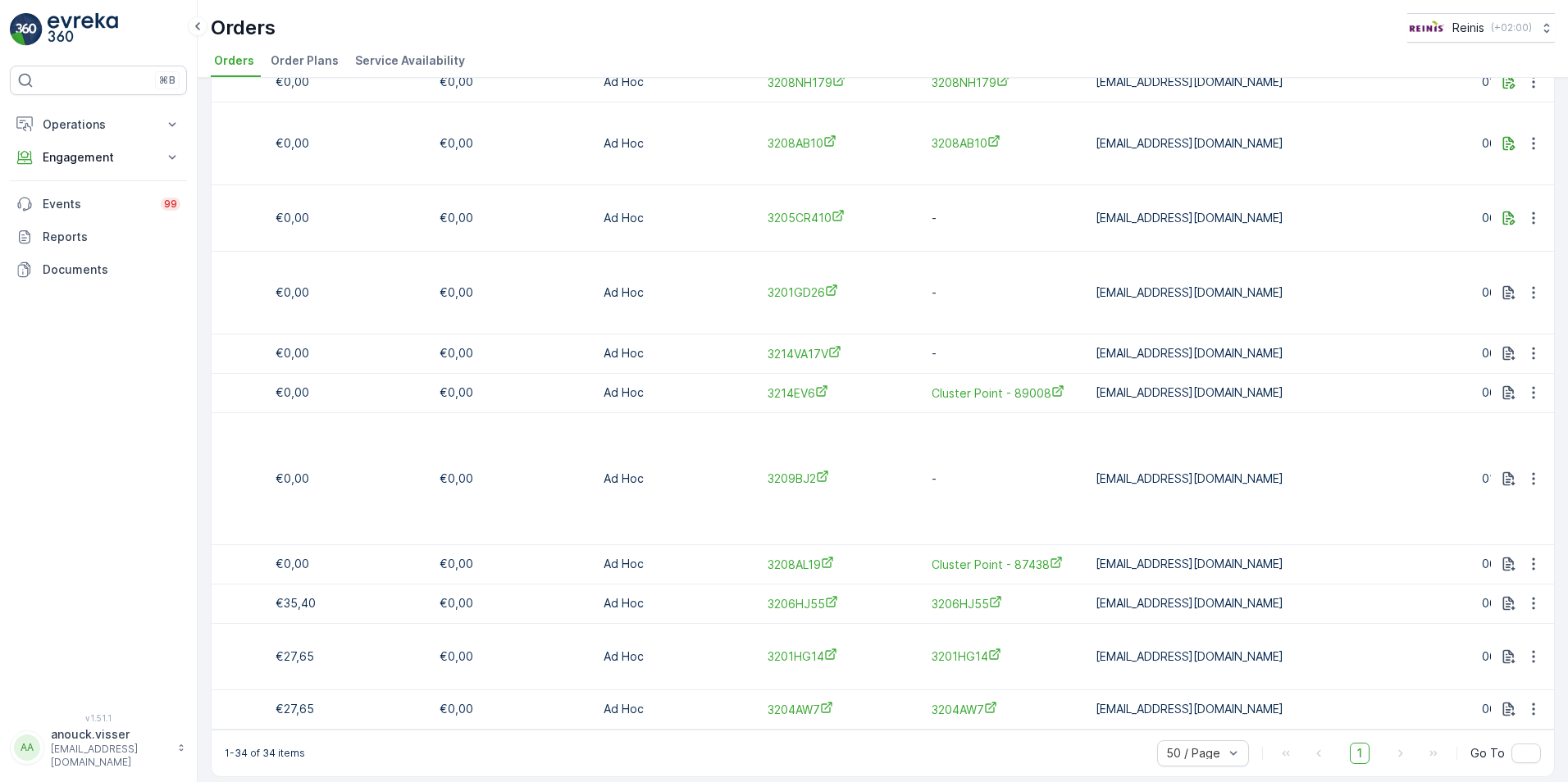
click at [625, 11] on div "Orders Reinis ( +02:00 ) Orders Order Plans Service Availability" at bounding box center [883, 39] width 1370 height 78
